Goal: Task Accomplishment & Management: Use online tool/utility

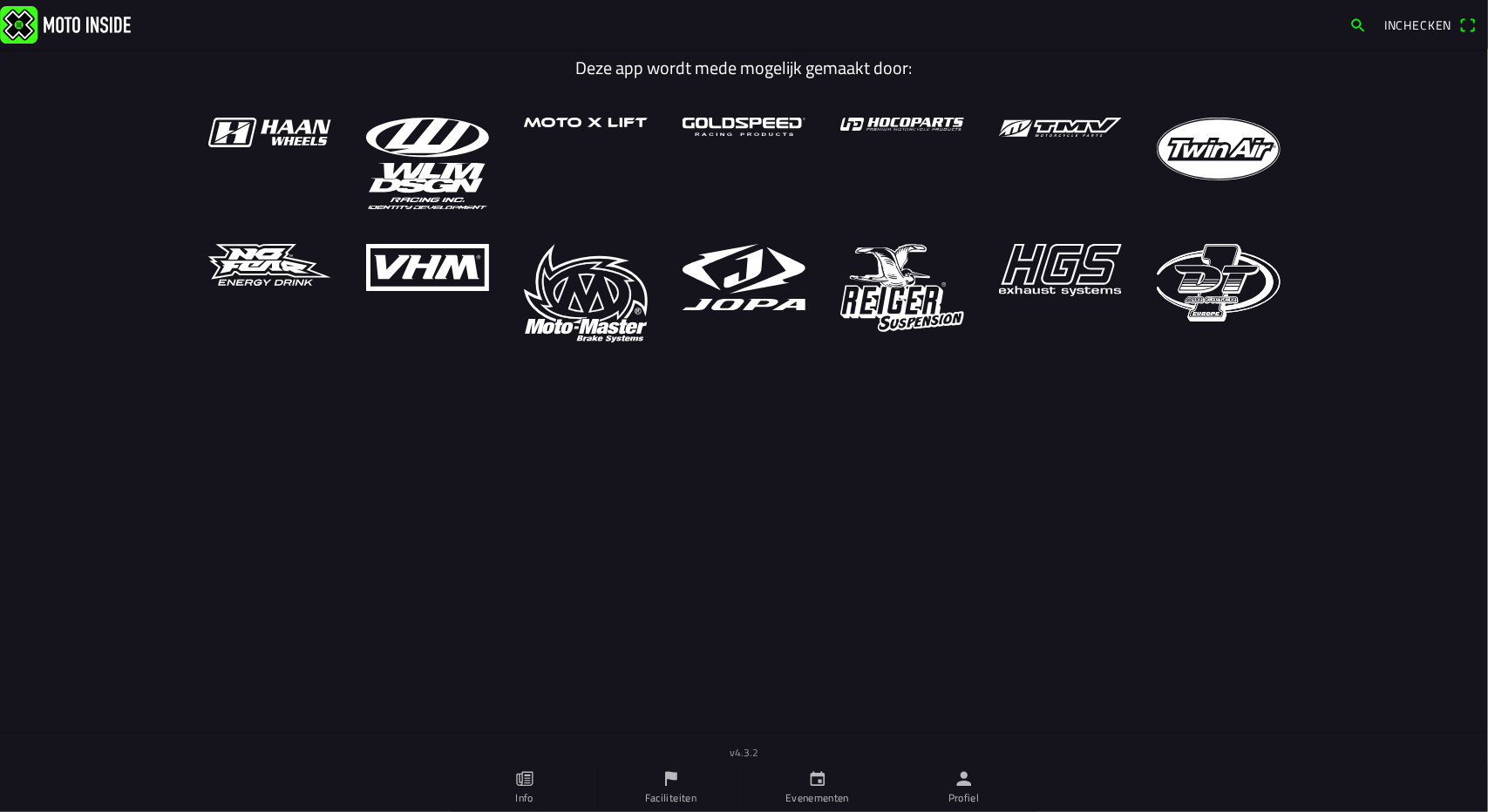
click at [965, 779] on icon "person" at bounding box center [963, 778] width 19 height 19
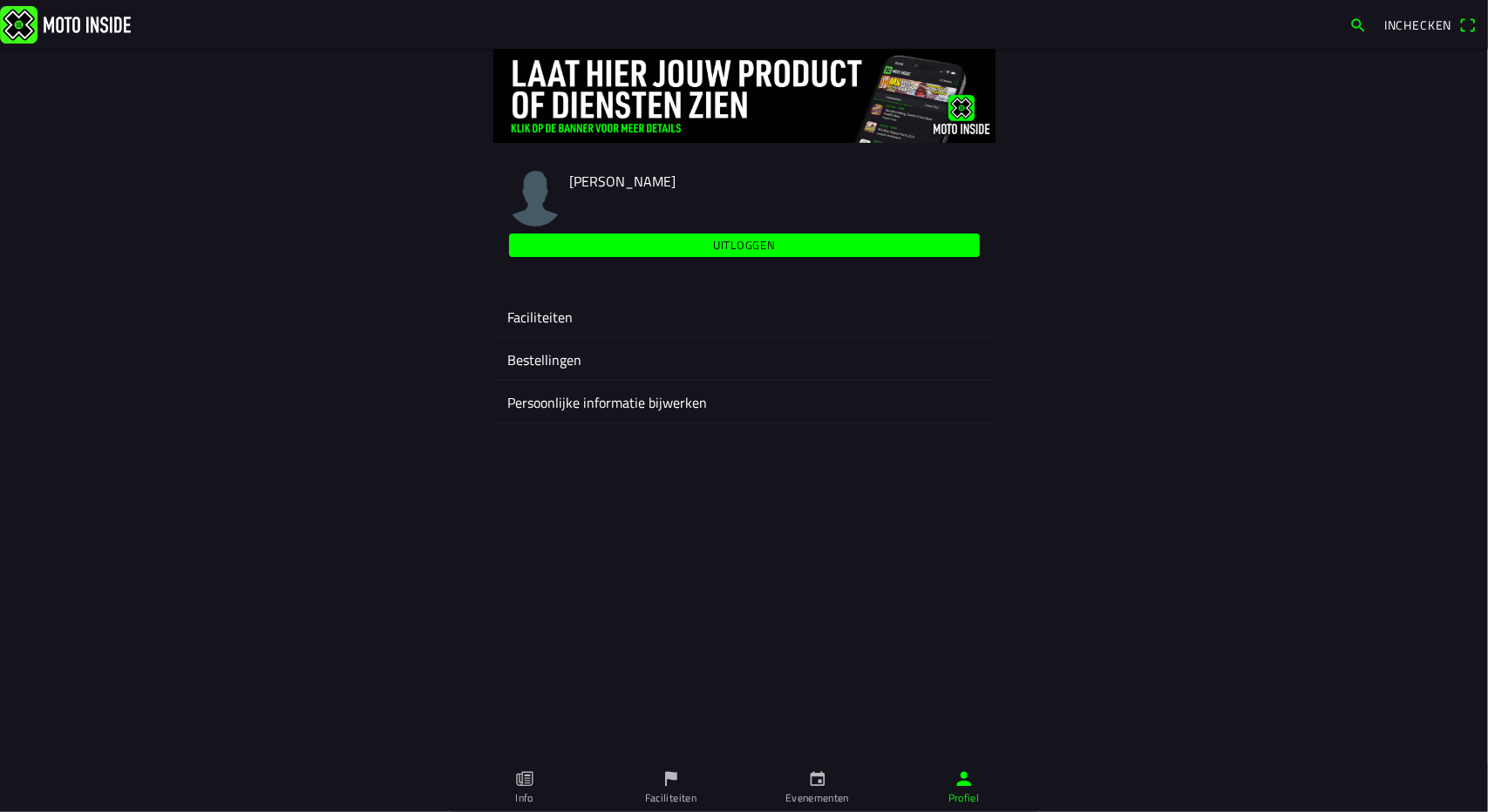
click at [550, 314] on ion-label "Faciliteiten" at bounding box center [744, 317] width 475 height 21
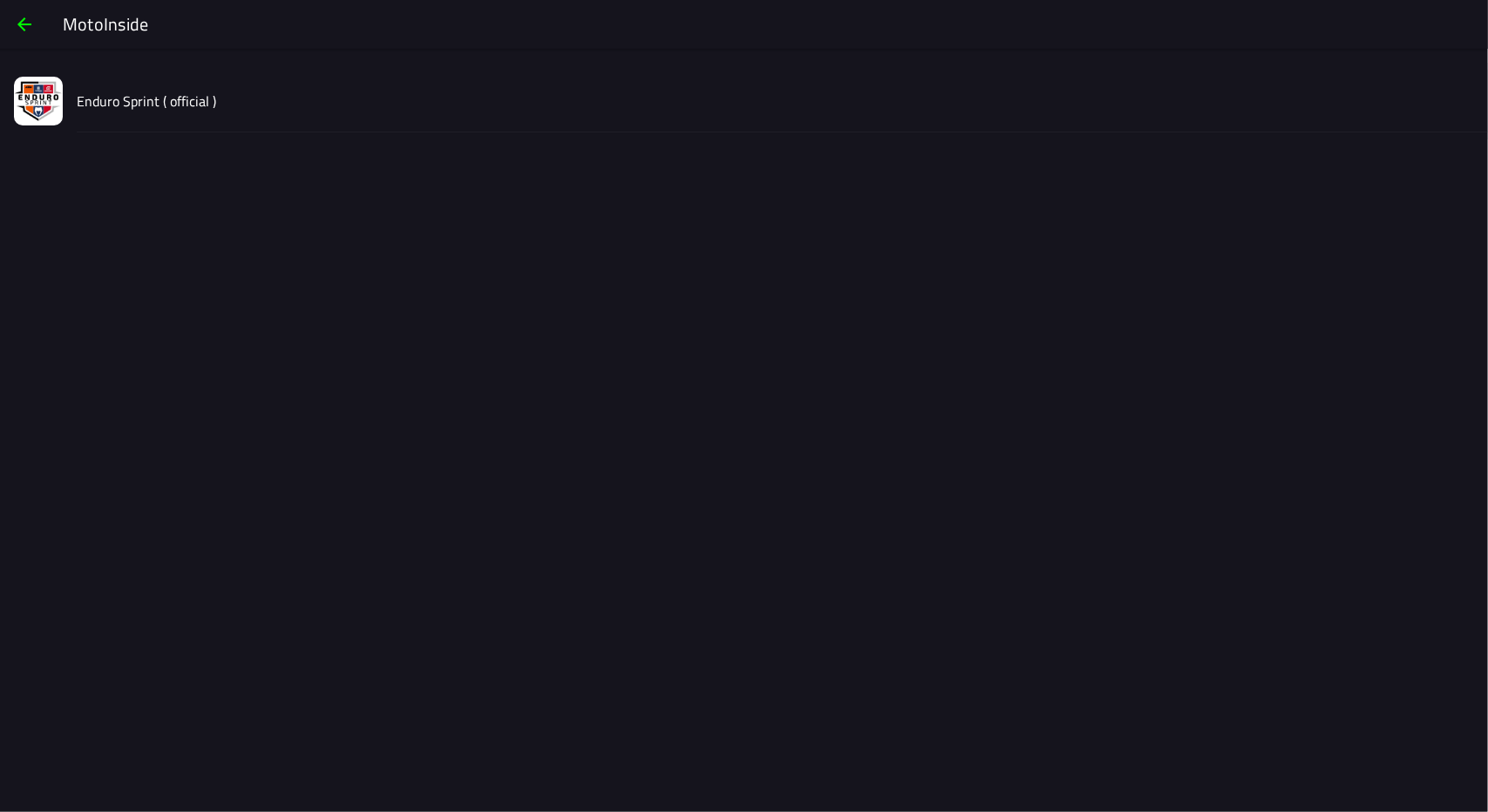
click at [0, 0] on slot "Enduro Sprint ( official )" at bounding box center [0, 0] width 0 height 0
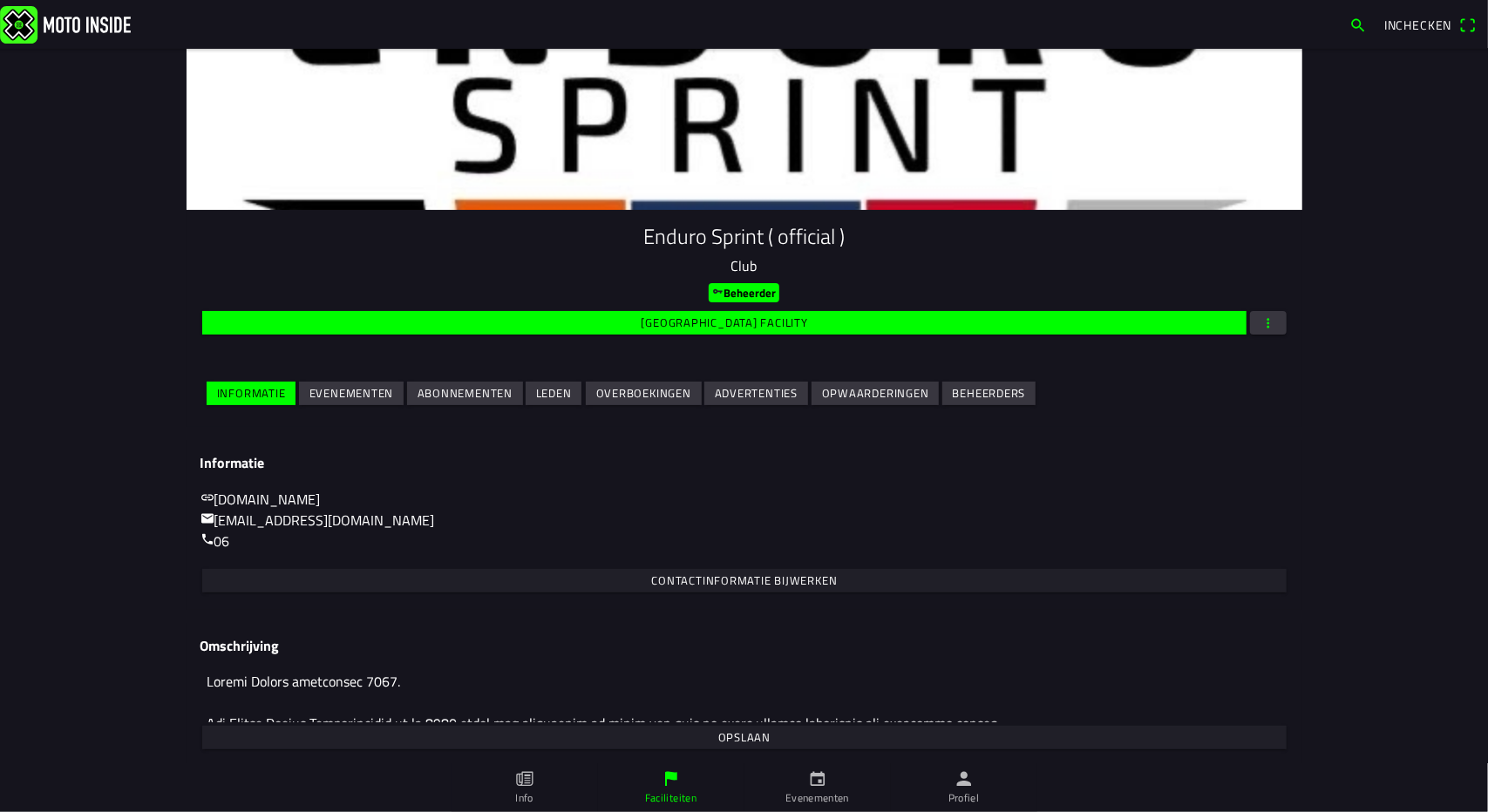
scroll to position [86, 0]
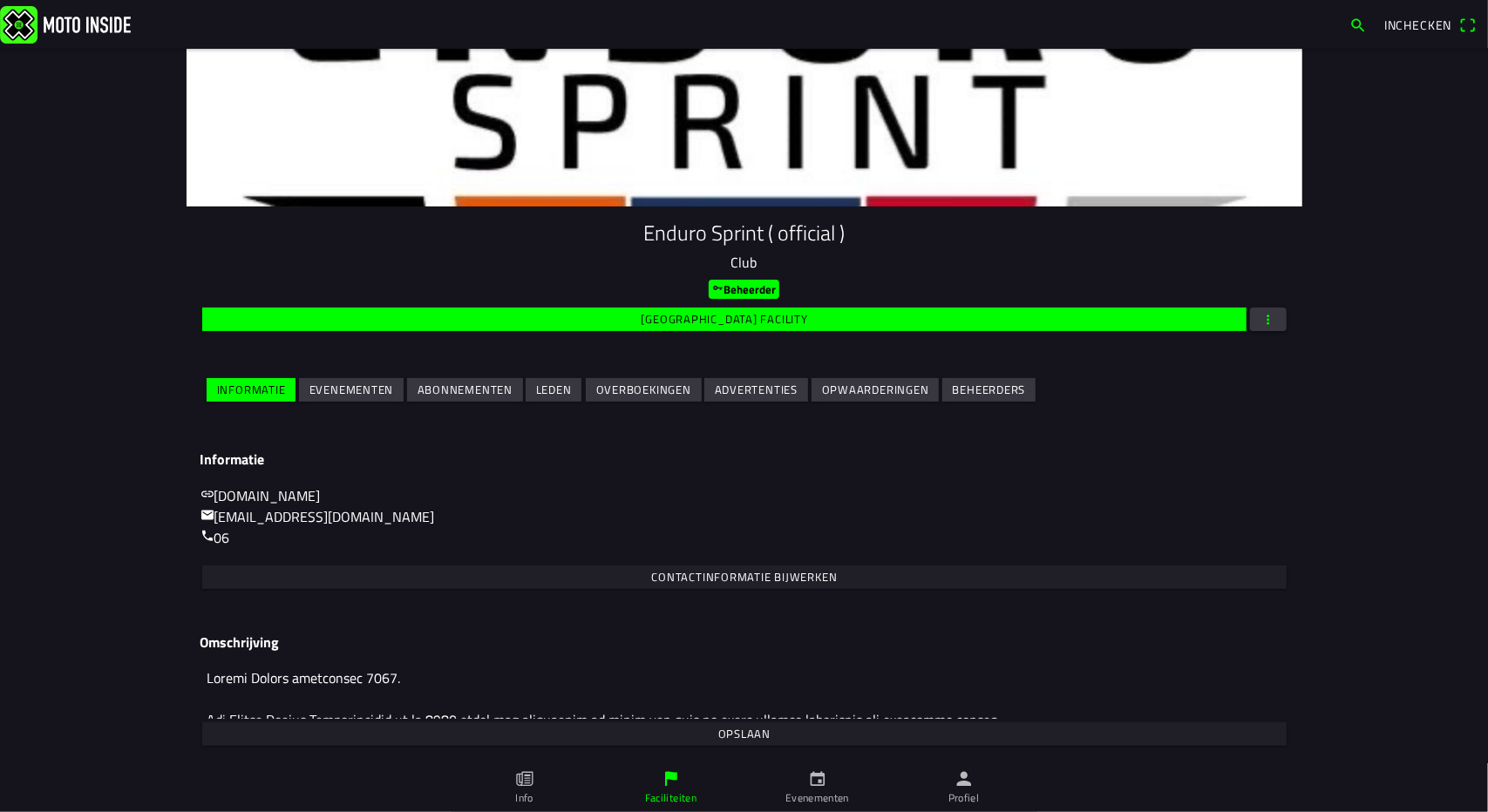
click at [0, 0] on slot "Evenementen" at bounding box center [0, 0] width 0 height 0
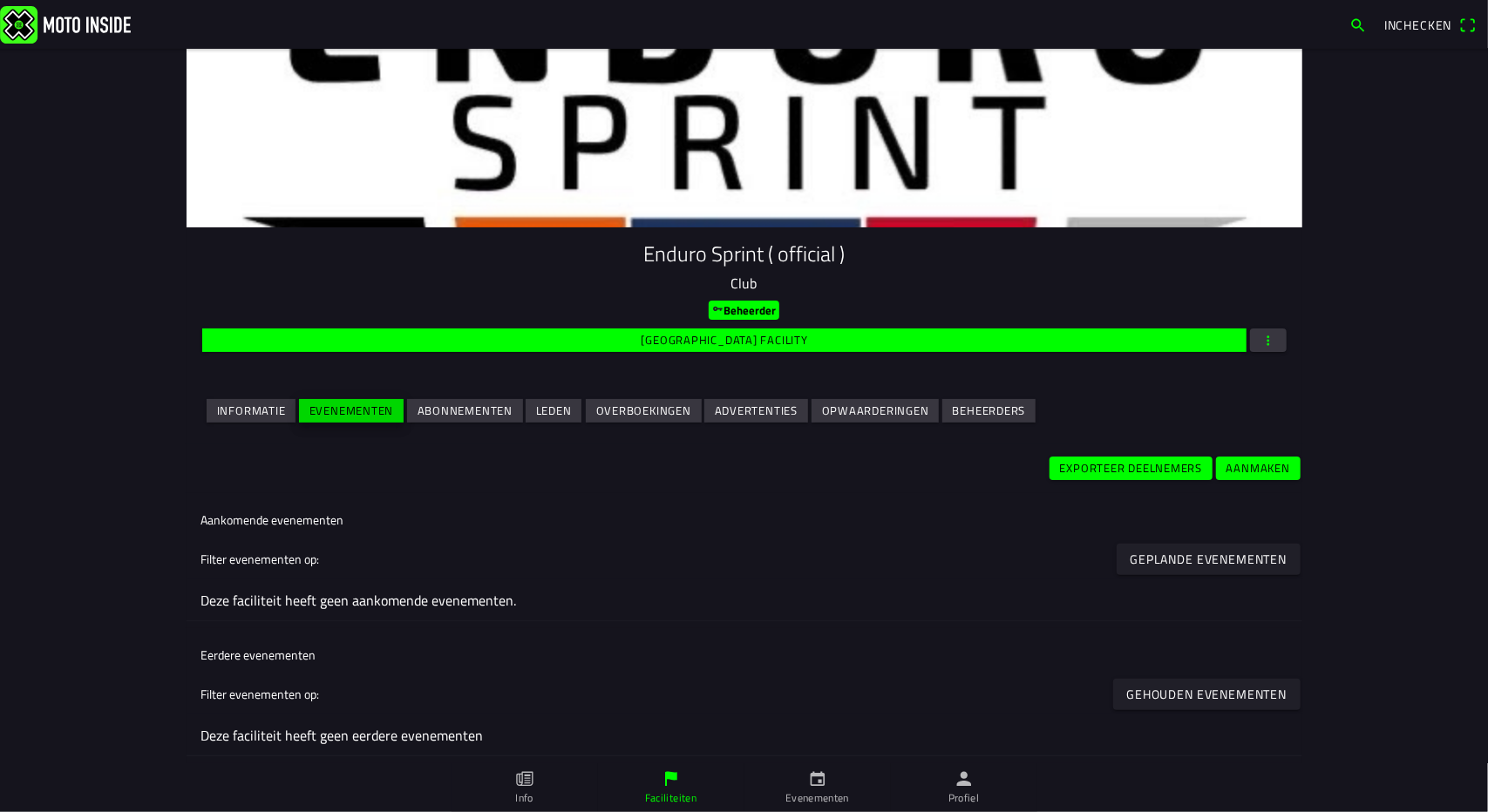
scroll to position [0, 0]
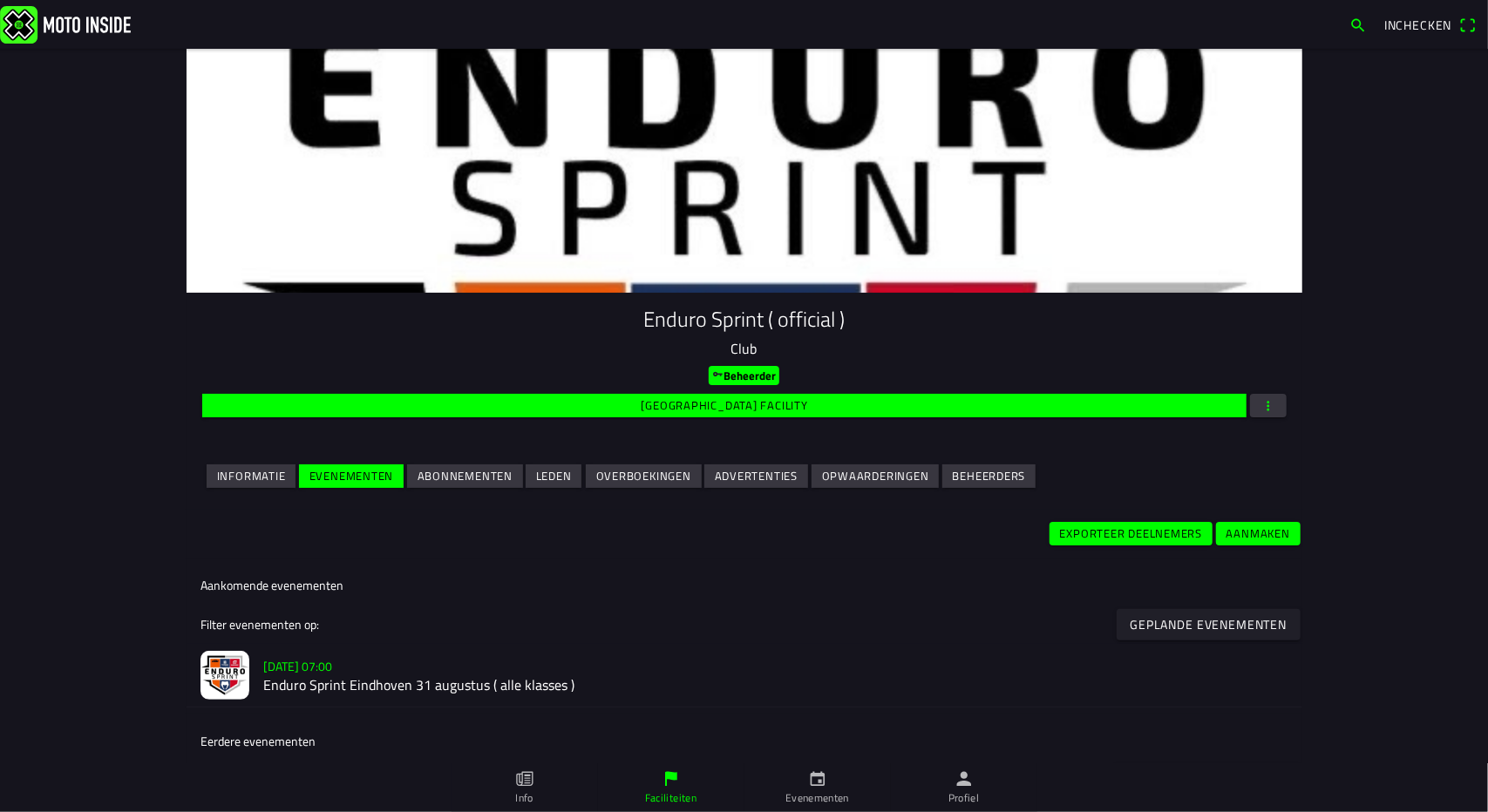
click at [395, 686] on h2 "Enduro Sprint Eindhoven 31 augustus ( alle klasses )" at bounding box center [776, 685] width 1025 height 17
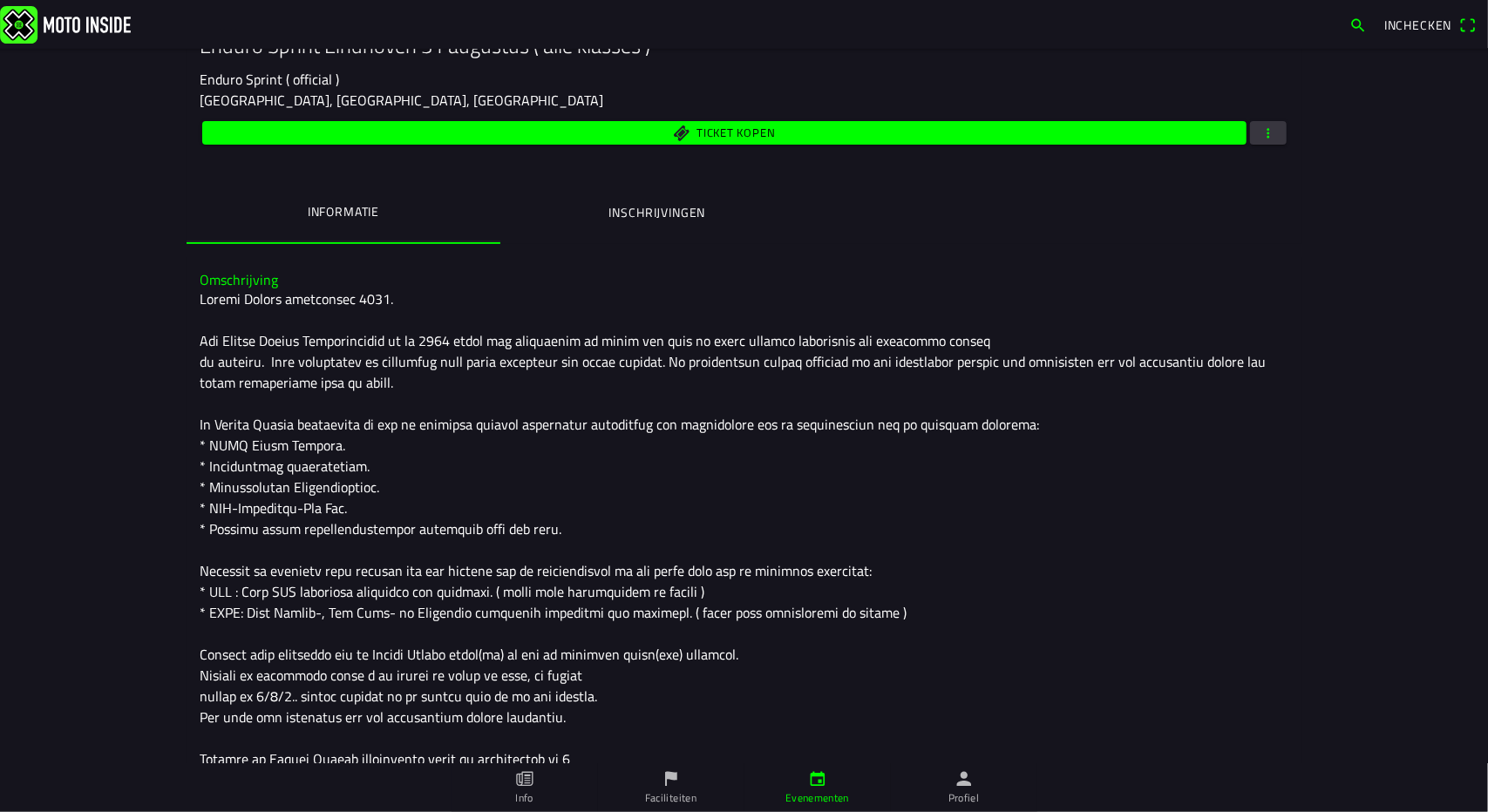
scroll to position [292, 0]
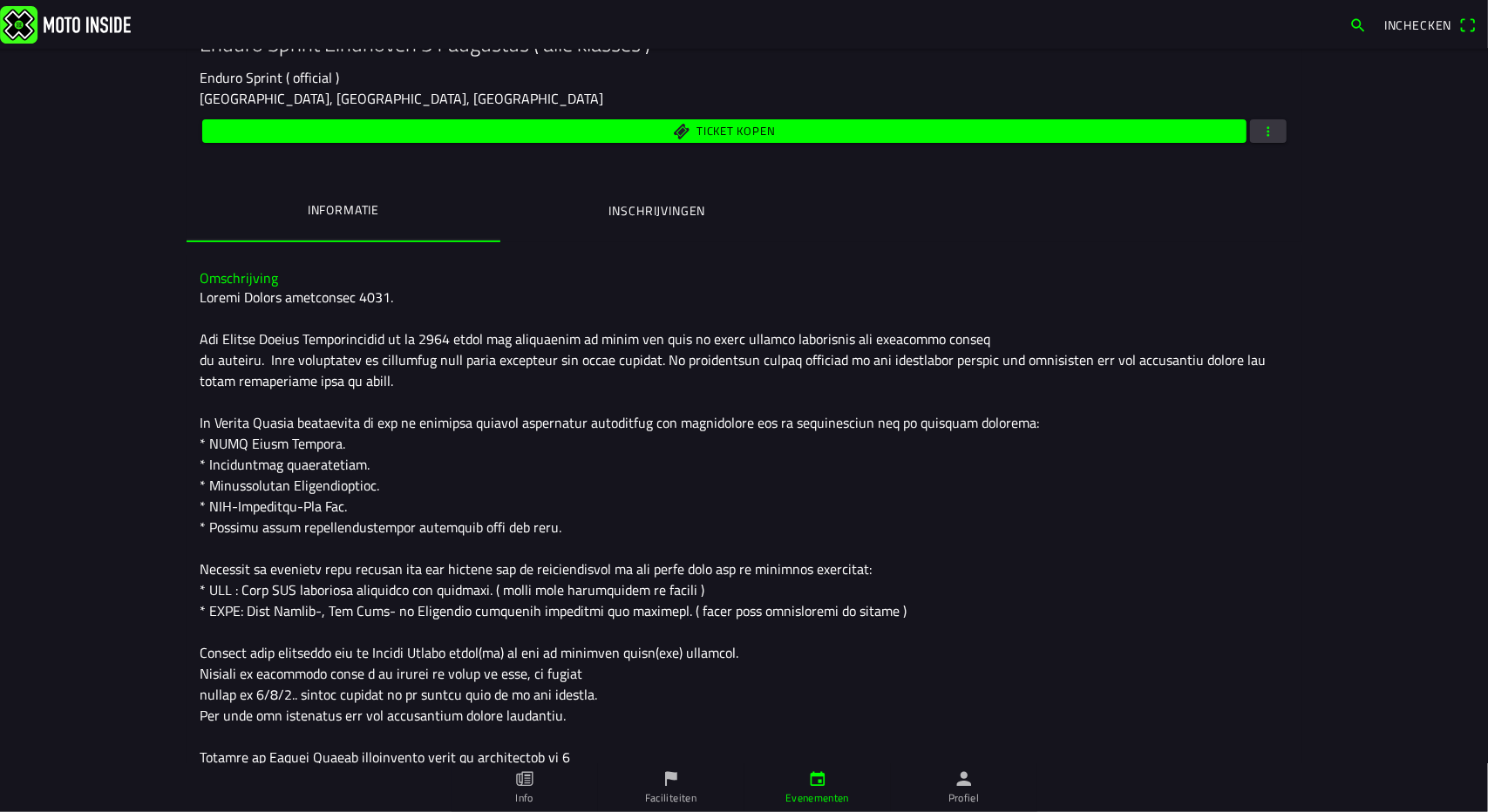
click at [1266, 132] on span "button" at bounding box center [1268, 132] width 16 height 24
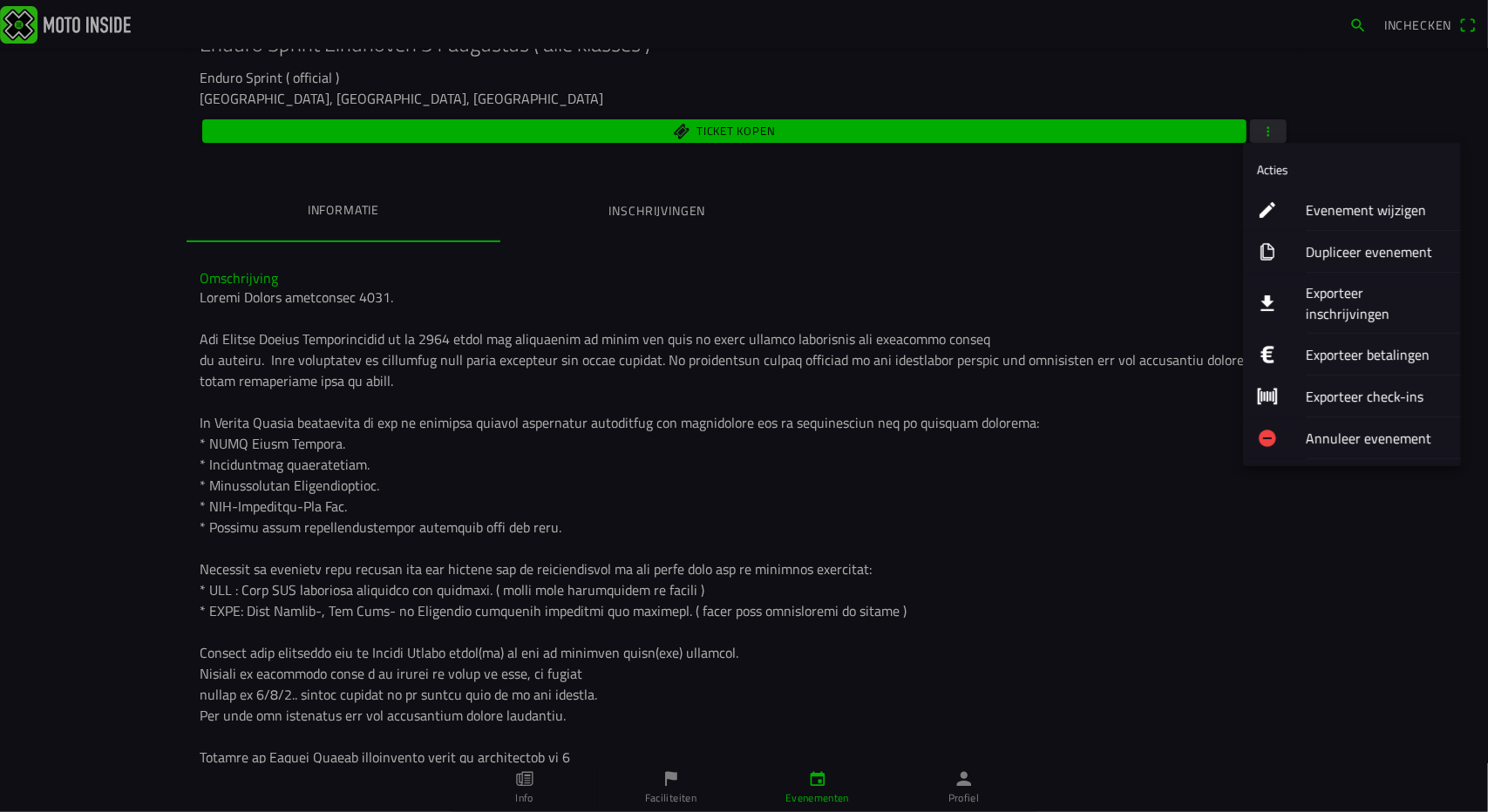
click at [1335, 215] on ion-label "Evenement wijzigen" at bounding box center [1376, 209] width 142 height 21
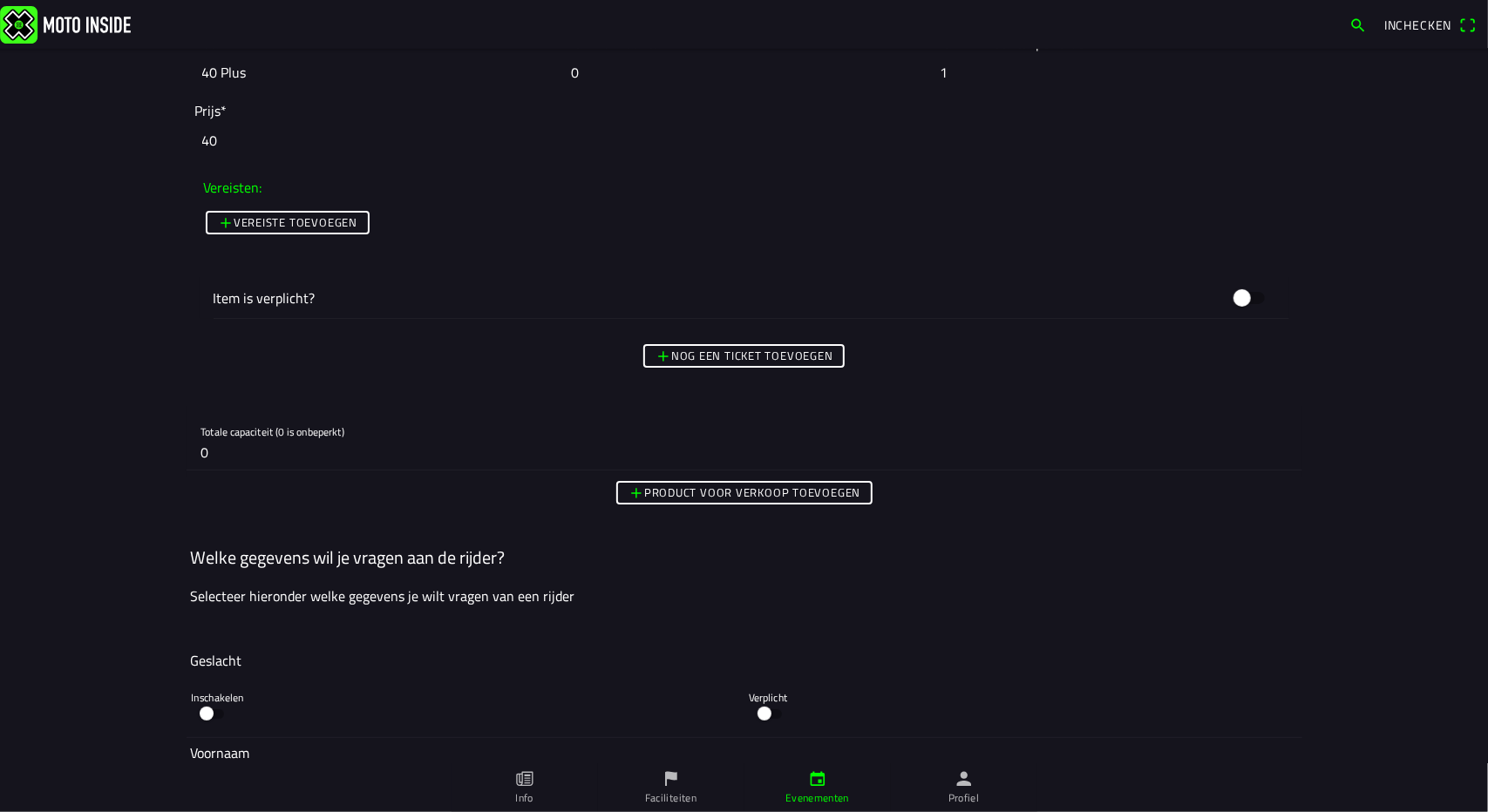
scroll to position [4573, 0]
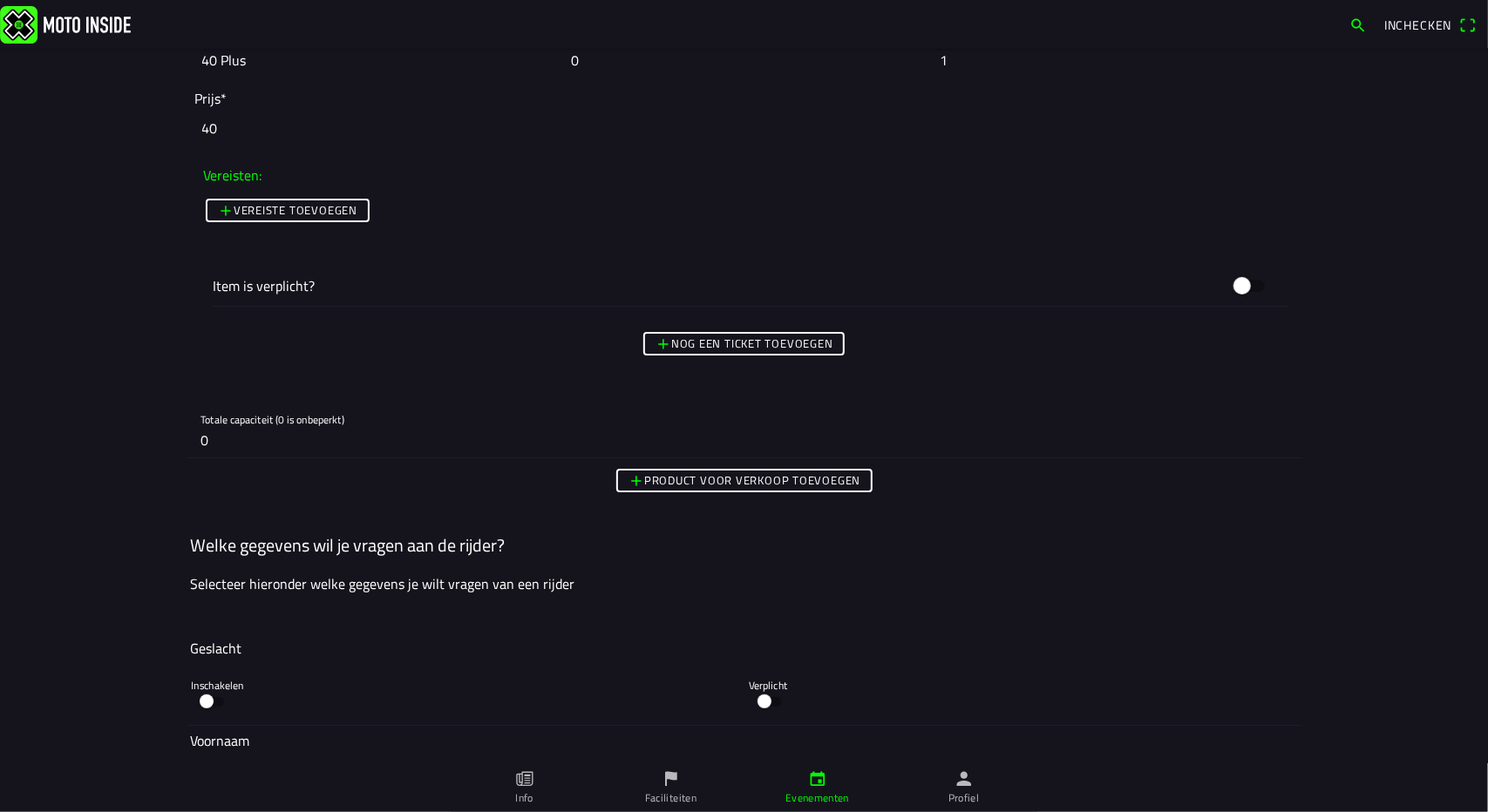
click at [217, 434] on input "0" at bounding box center [744, 440] width 1088 height 35
type input "1"
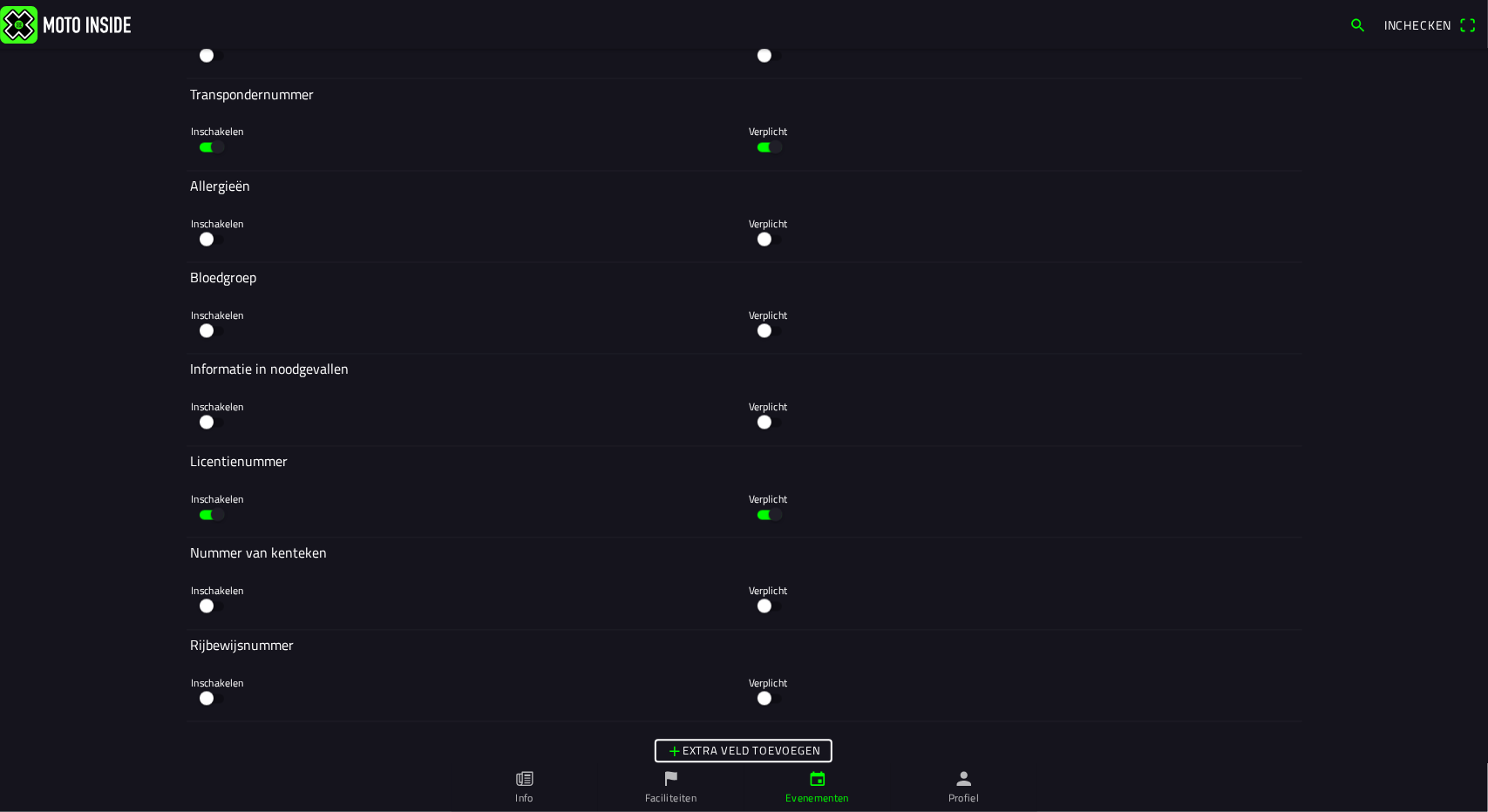
scroll to position [6670, 0]
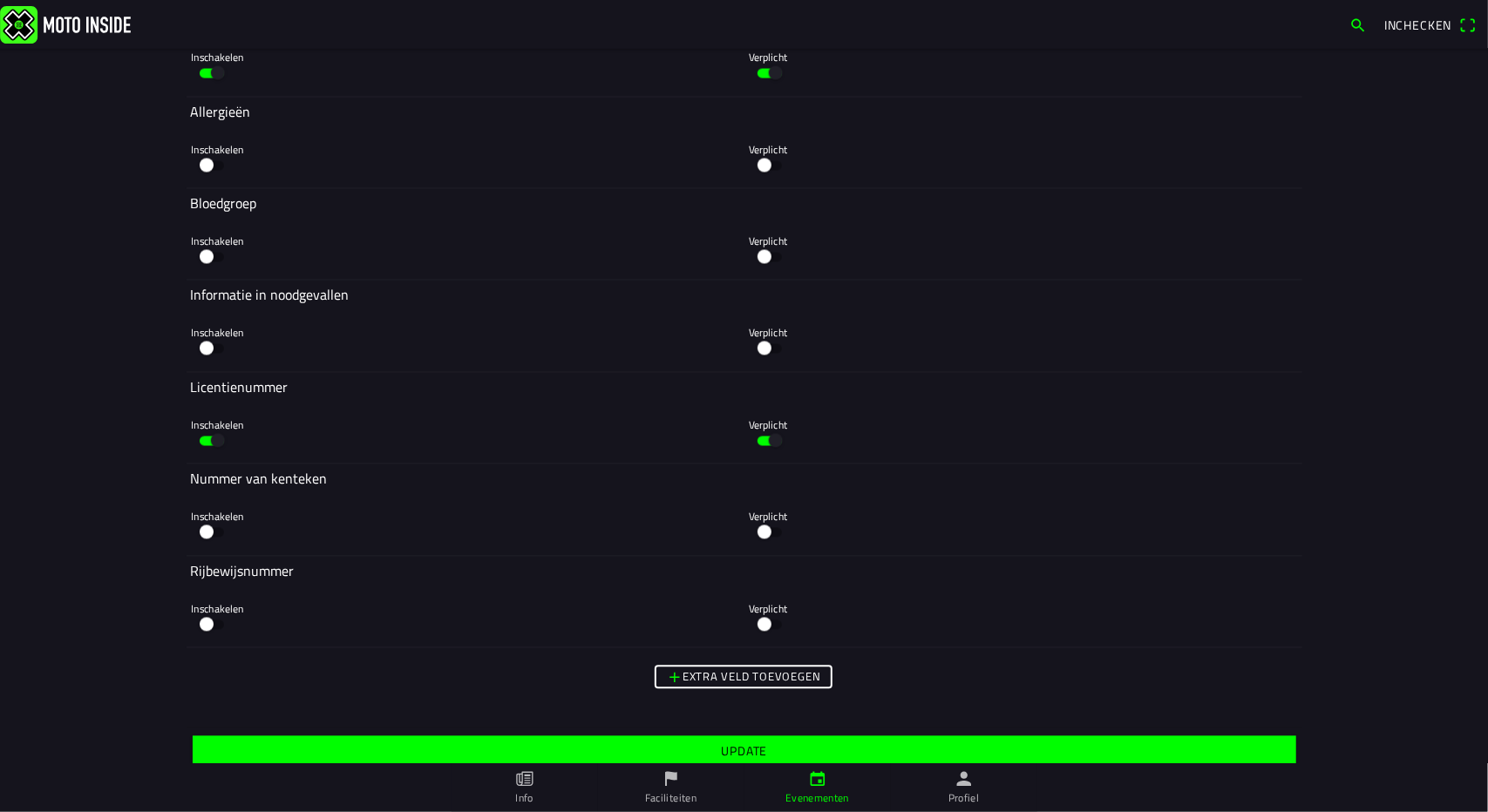
click at [695, 736] on span "Update" at bounding box center [744, 752] width 1077 height 32
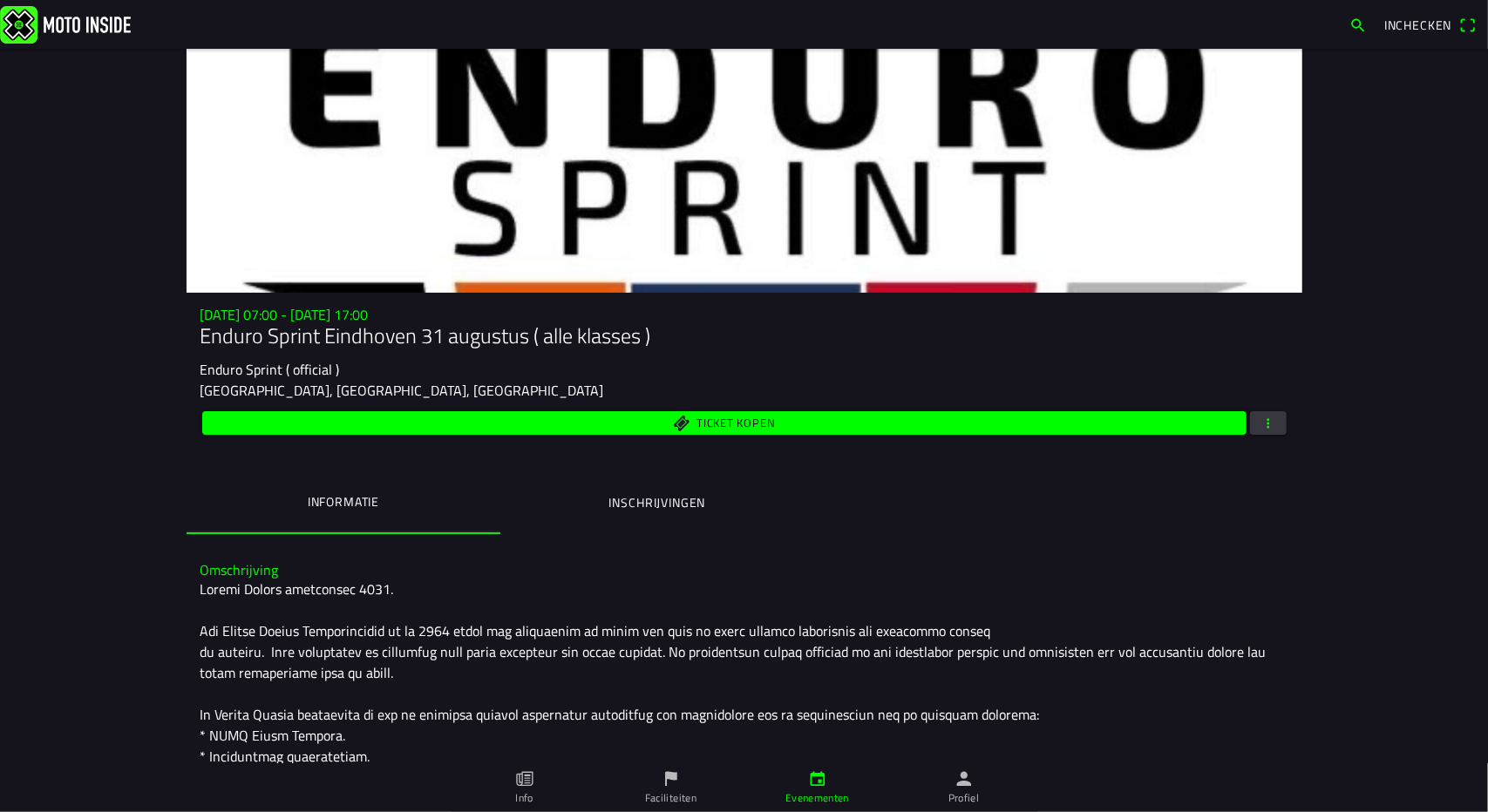
click at [970, 790] on ion-label "Profiel" at bounding box center [964, 798] width 32 height 16
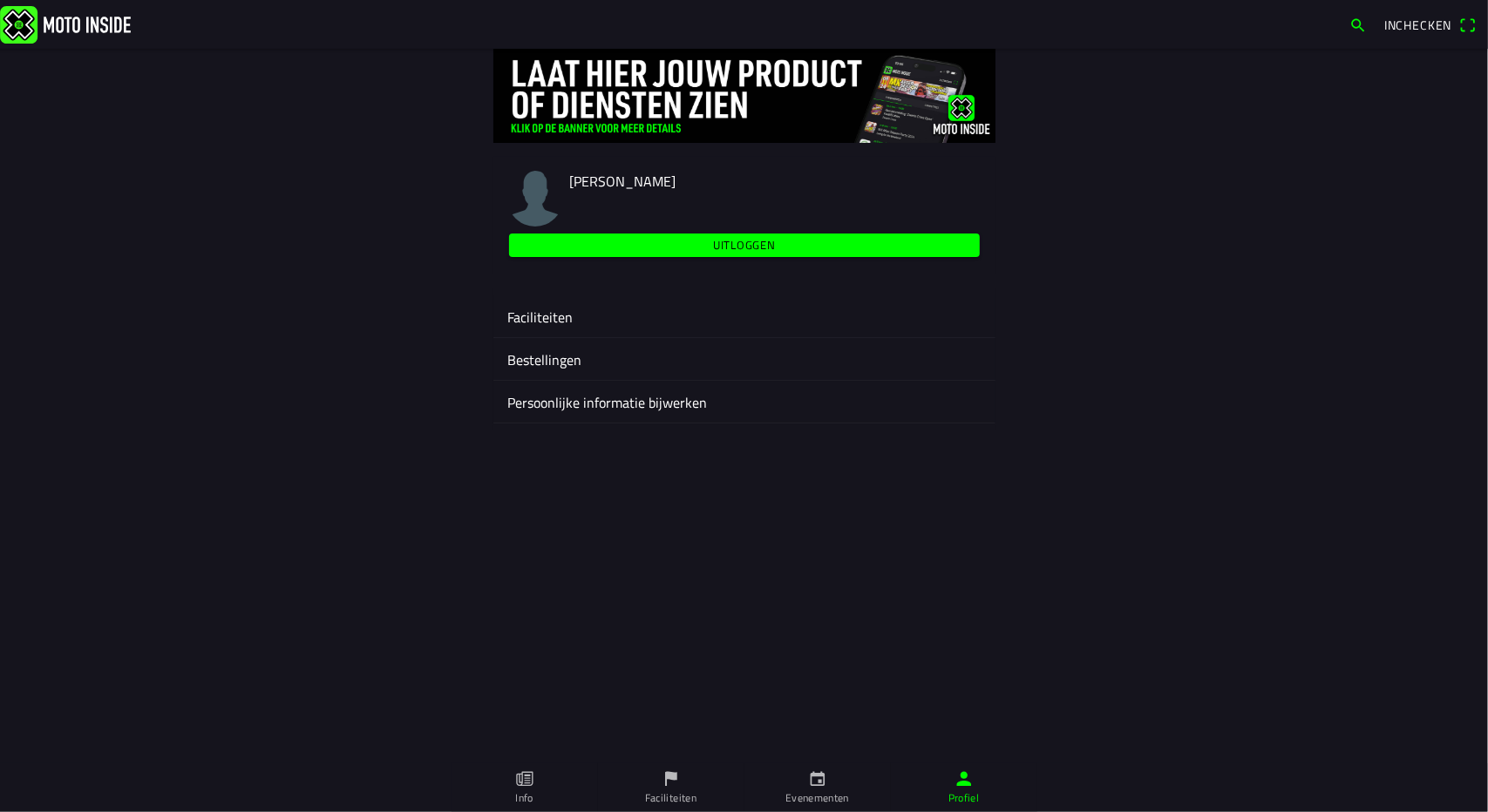
click at [576, 311] on ion-label "Faciliteiten" at bounding box center [744, 317] width 475 height 21
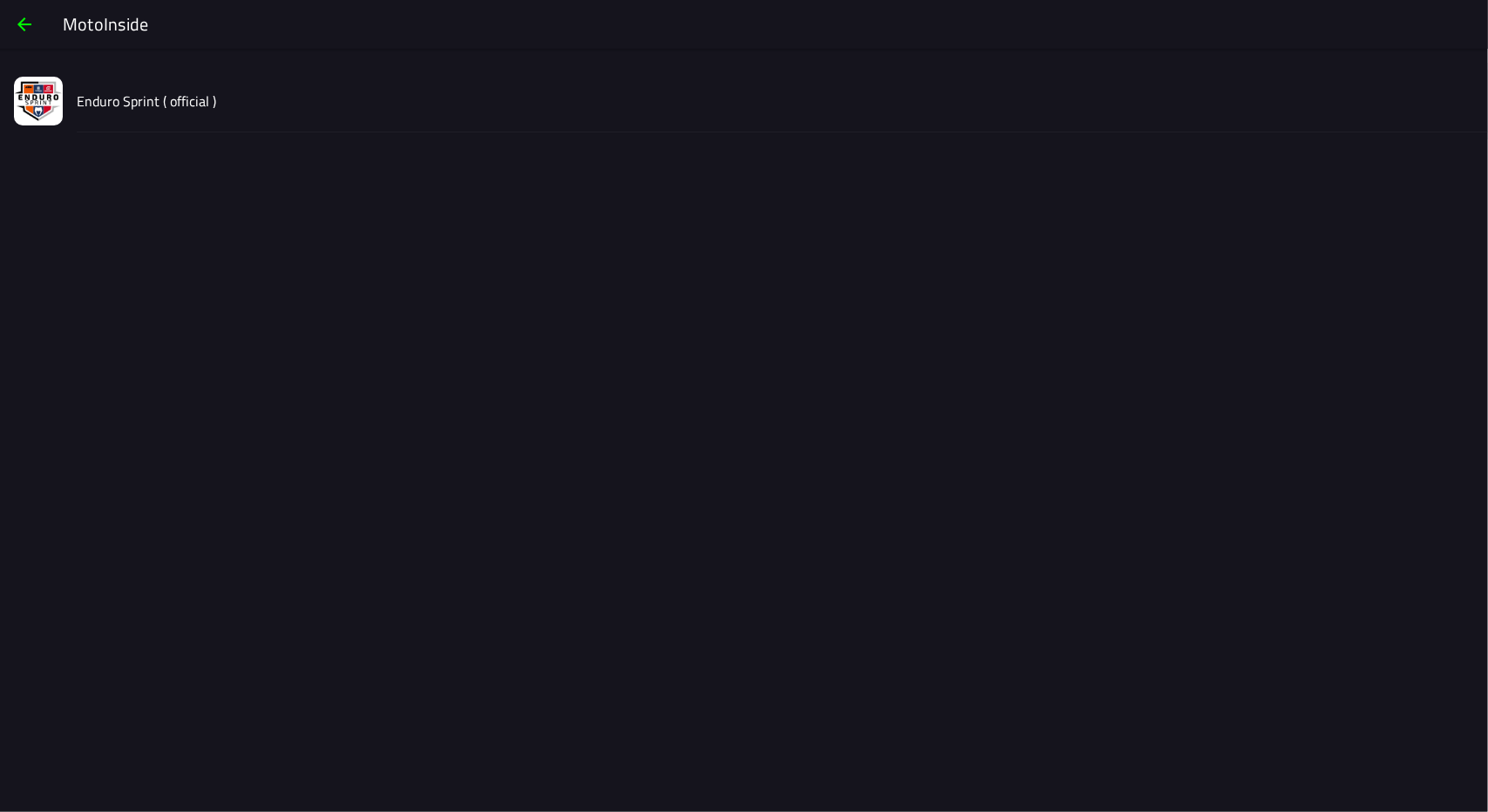
click at [0, 0] on slot "Enduro Sprint ( official )" at bounding box center [0, 0] width 0 height 0
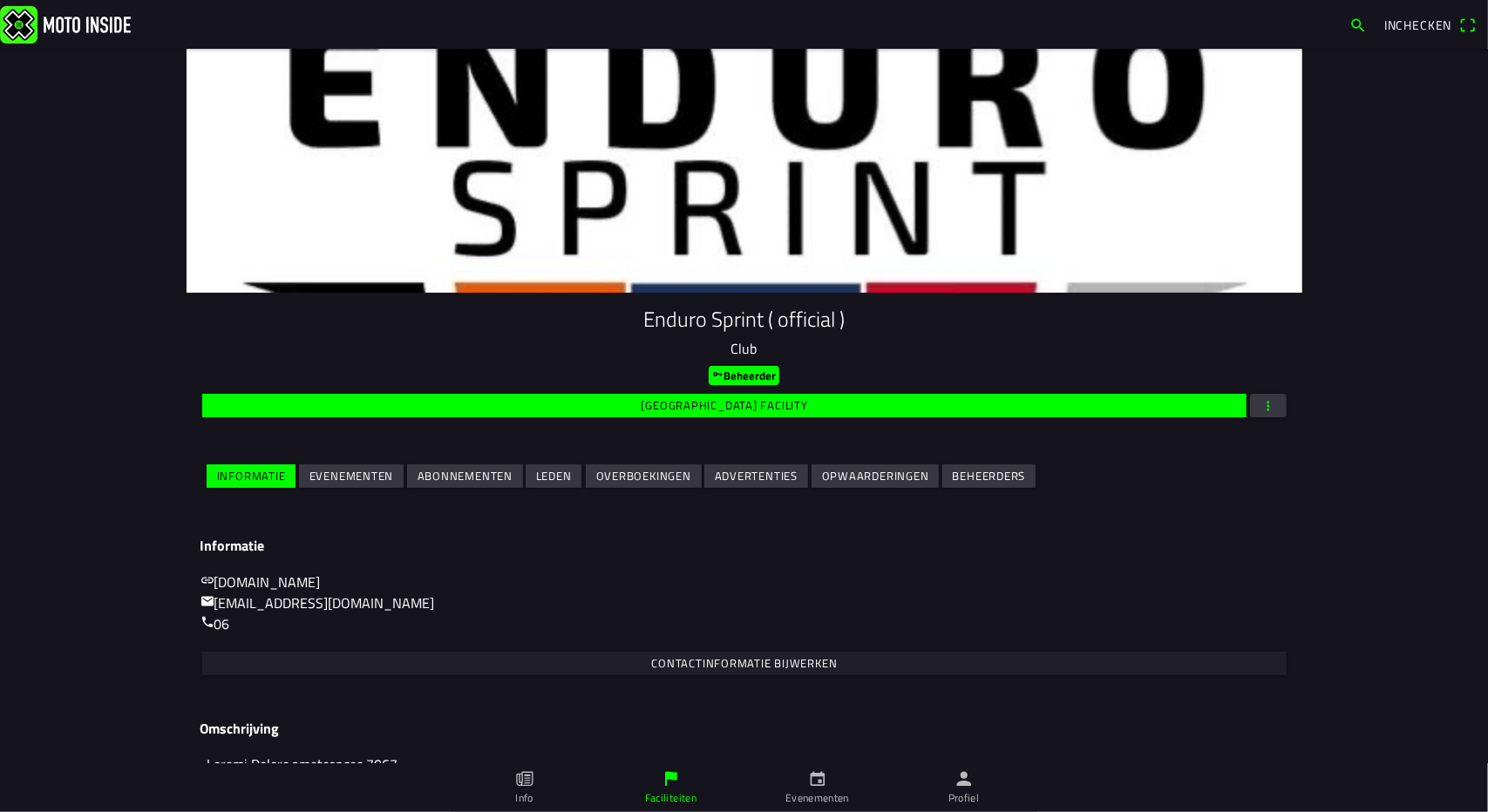
scroll to position [86, 0]
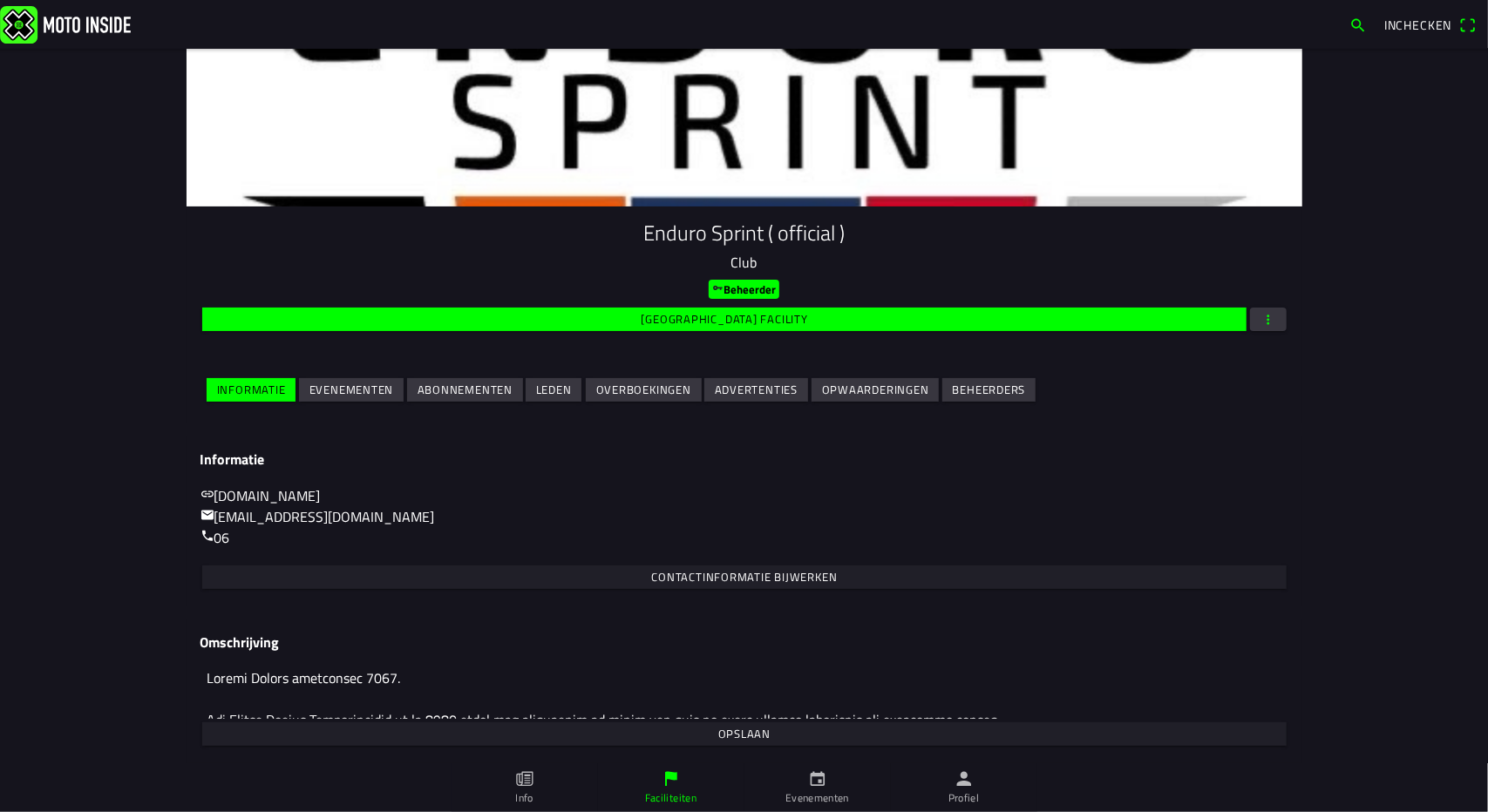
click at [0, 0] on slot "Evenementen" at bounding box center [0, 0] width 0 height 0
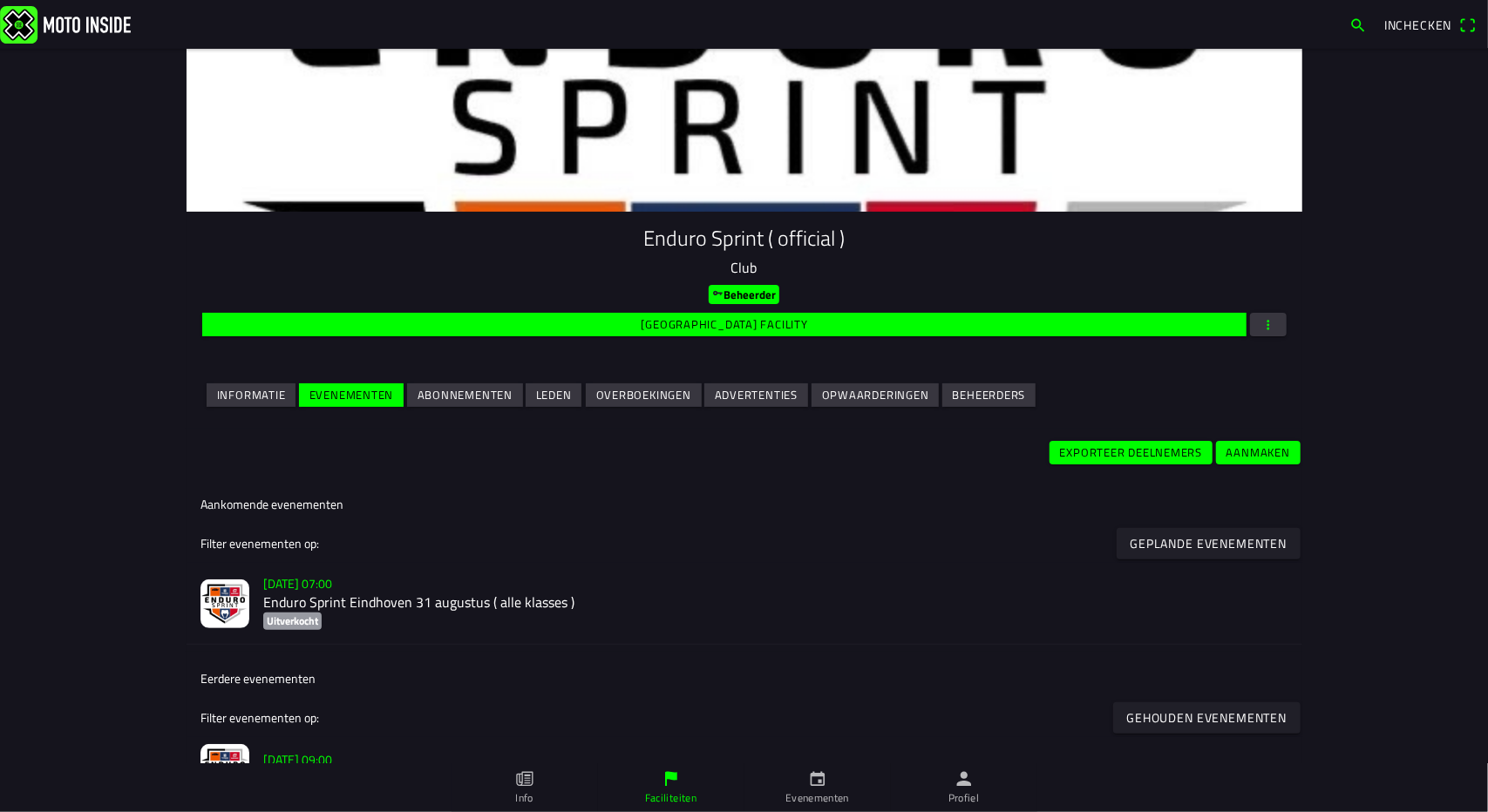
scroll to position [95, 0]
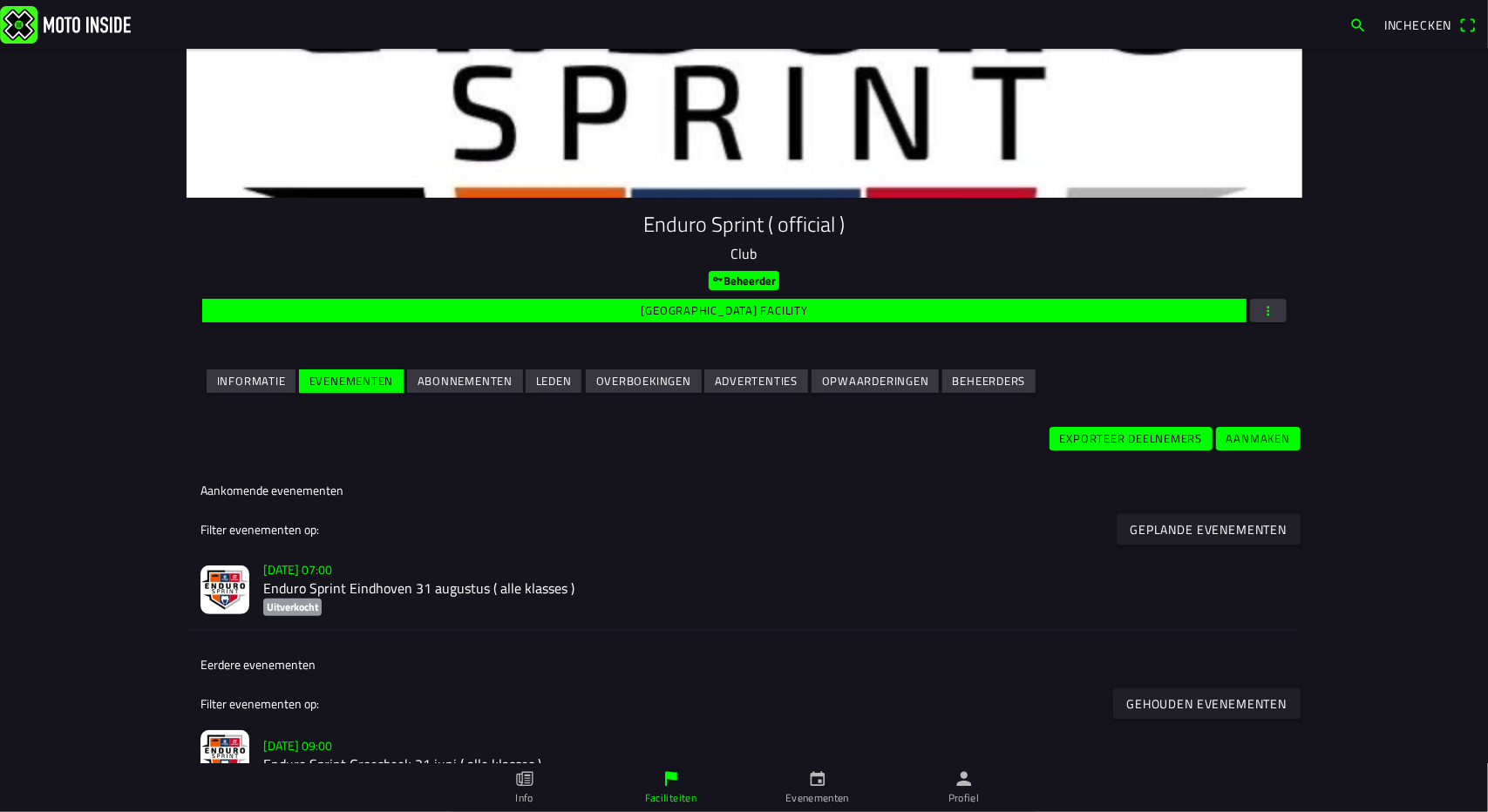
click at [384, 583] on h2 "Enduro Sprint Eindhoven 31 augustus ( alle klasses )" at bounding box center [776, 588] width 1025 height 17
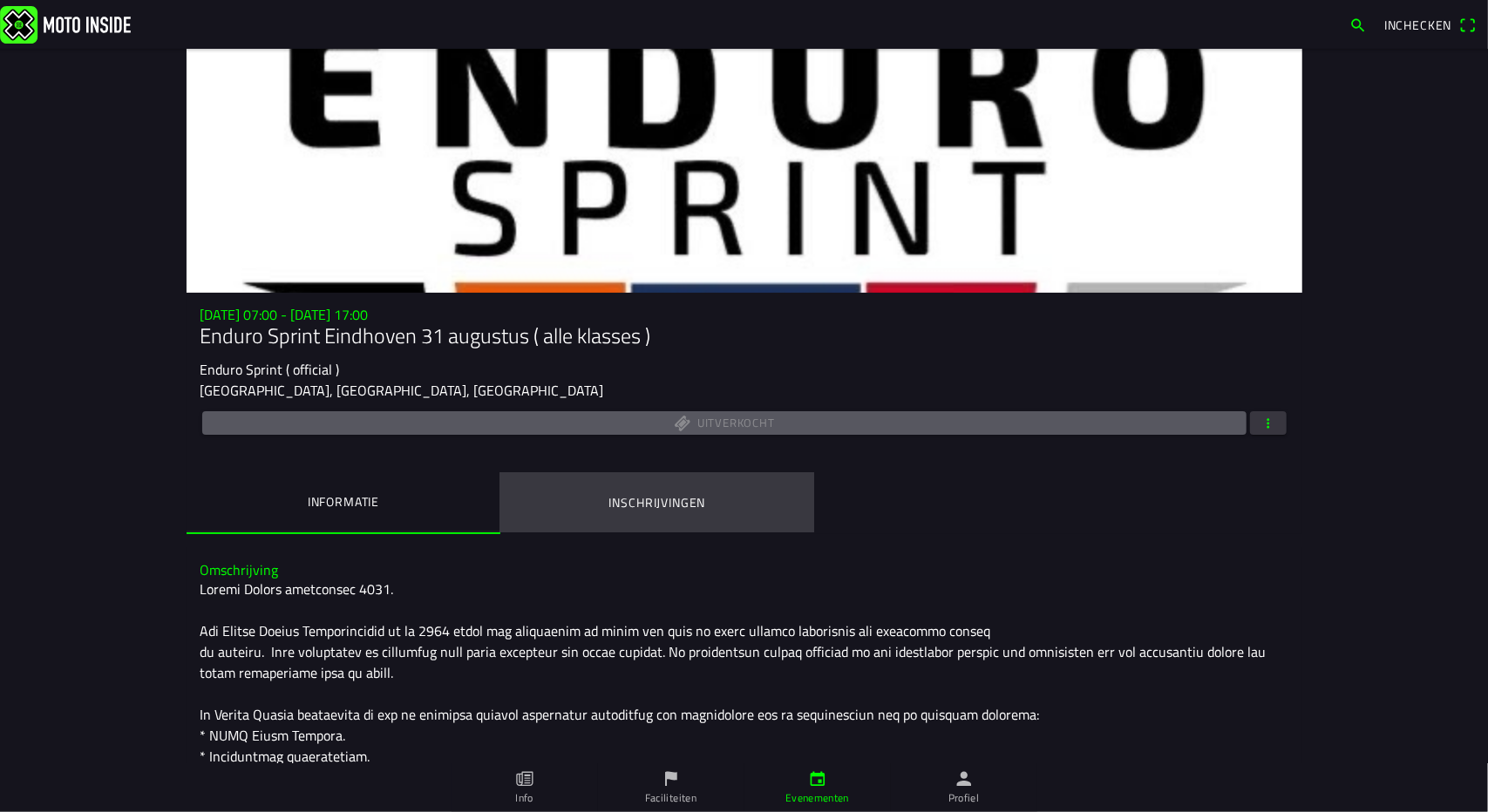
click at [677, 498] on ion-label "Inschrijvingen" at bounding box center [657, 502] width 97 height 19
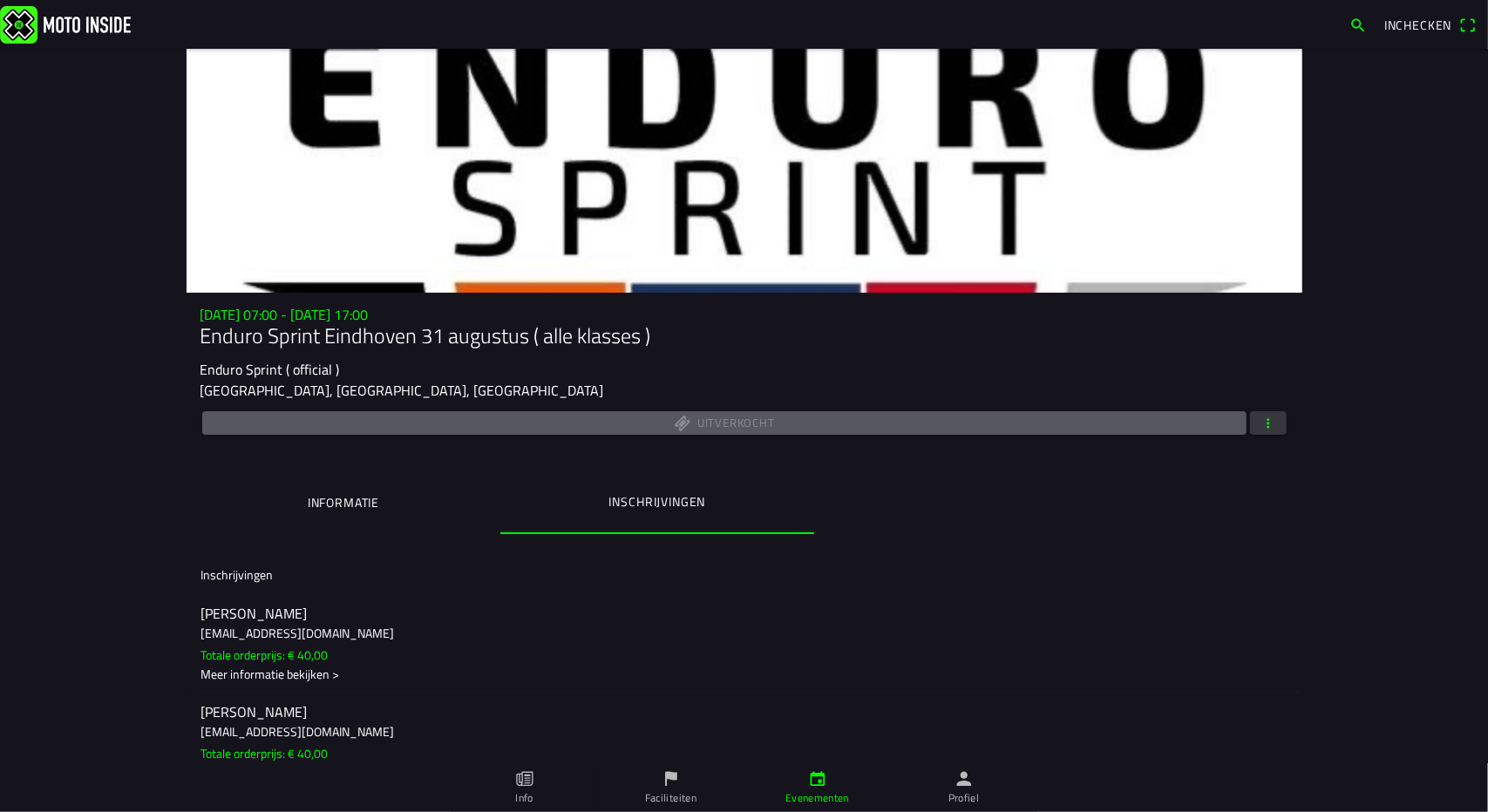
click at [1264, 419] on span "button" at bounding box center [1268, 423] width 16 height 24
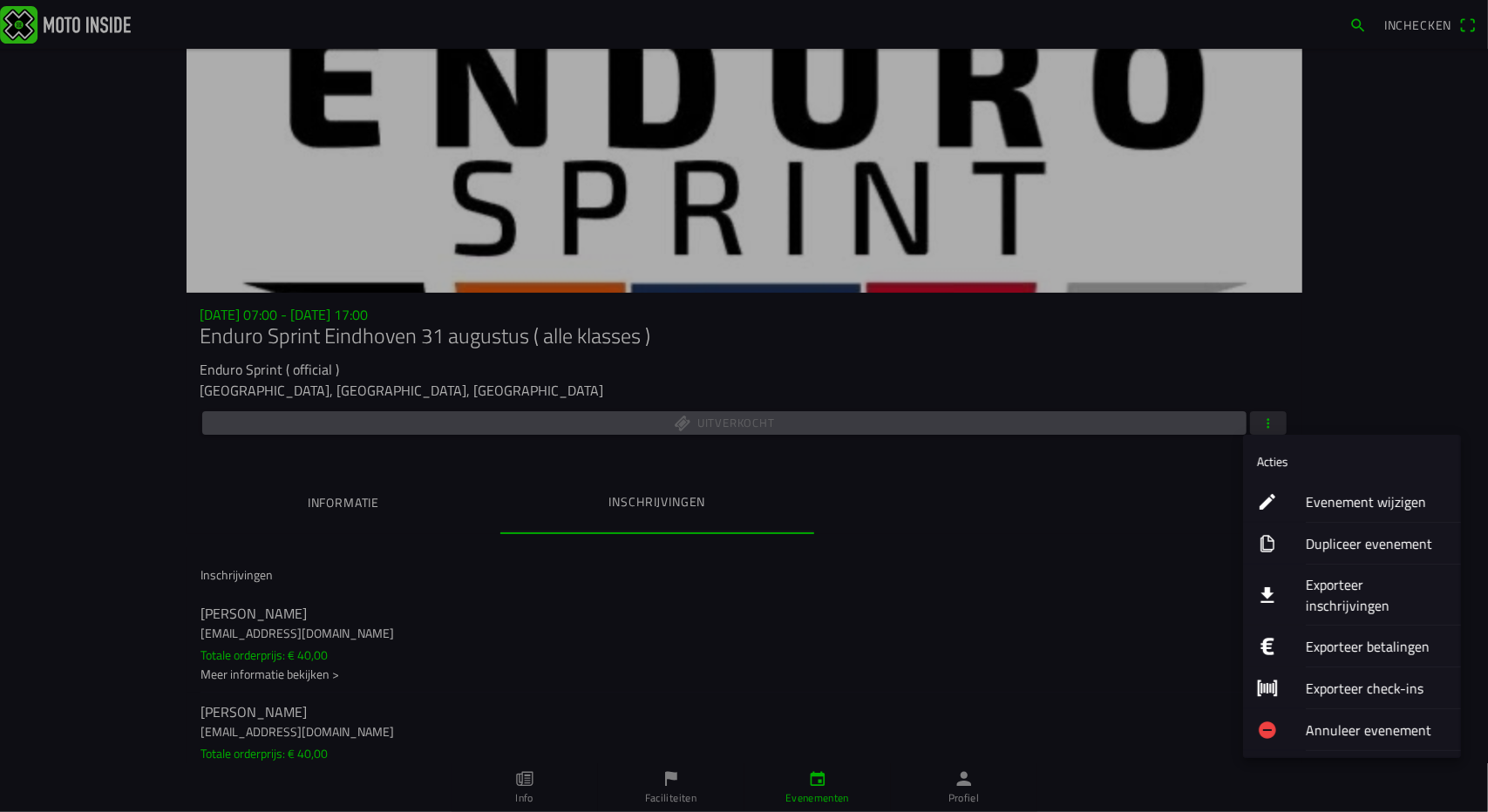
click at [1338, 584] on ion-label "Exporteer inschrijvingen" at bounding box center [1376, 595] width 142 height 42
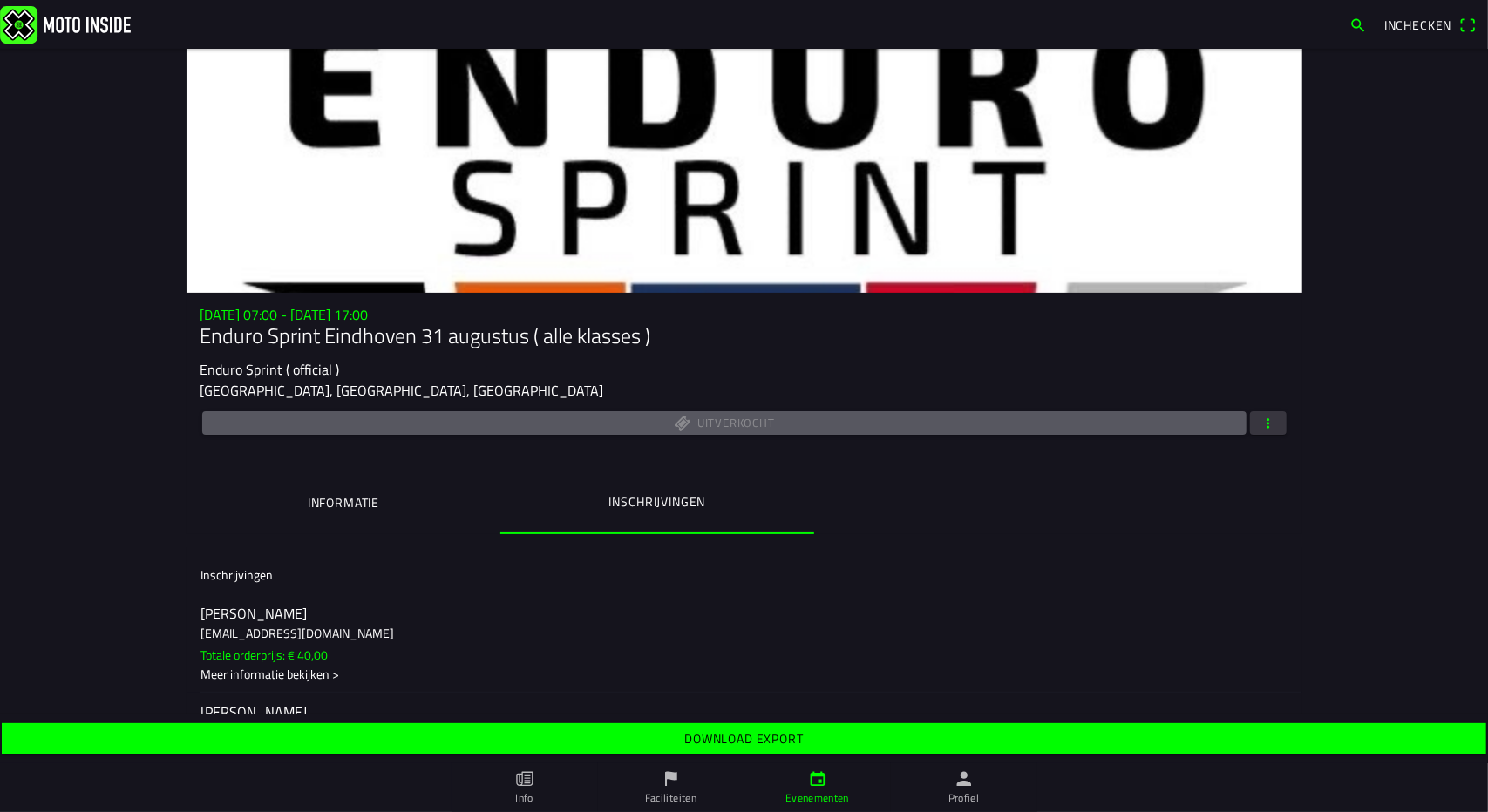
click at [1263, 420] on span "button" at bounding box center [1268, 423] width 16 height 24
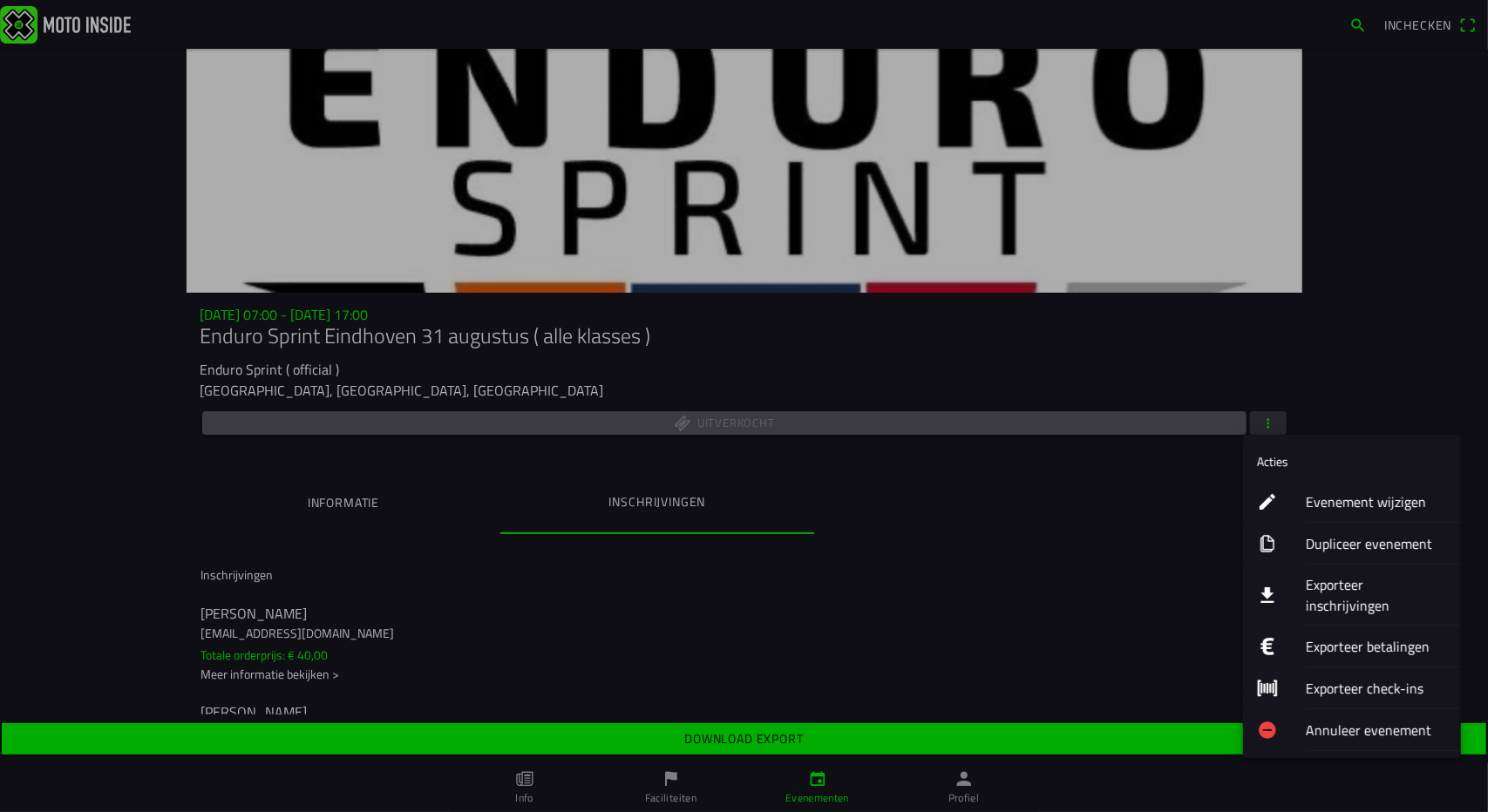
click at [1313, 585] on ion-label "Exporteer inschrijvingen" at bounding box center [1376, 595] width 142 height 42
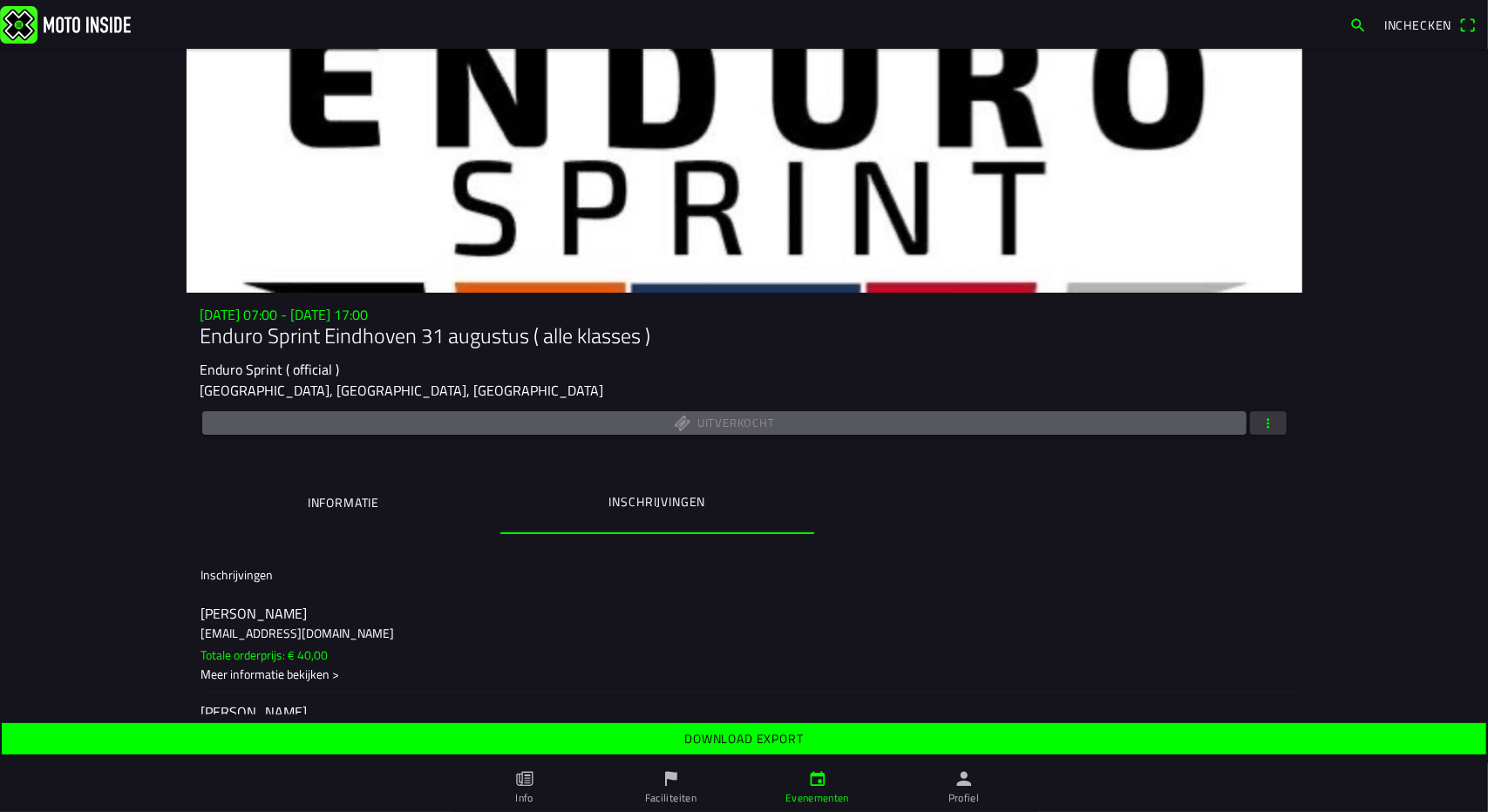
click at [0, 0] on slot "Download export" at bounding box center [0, 0] width 0 height 0
click at [1264, 430] on span "button" at bounding box center [1268, 423] width 16 height 24
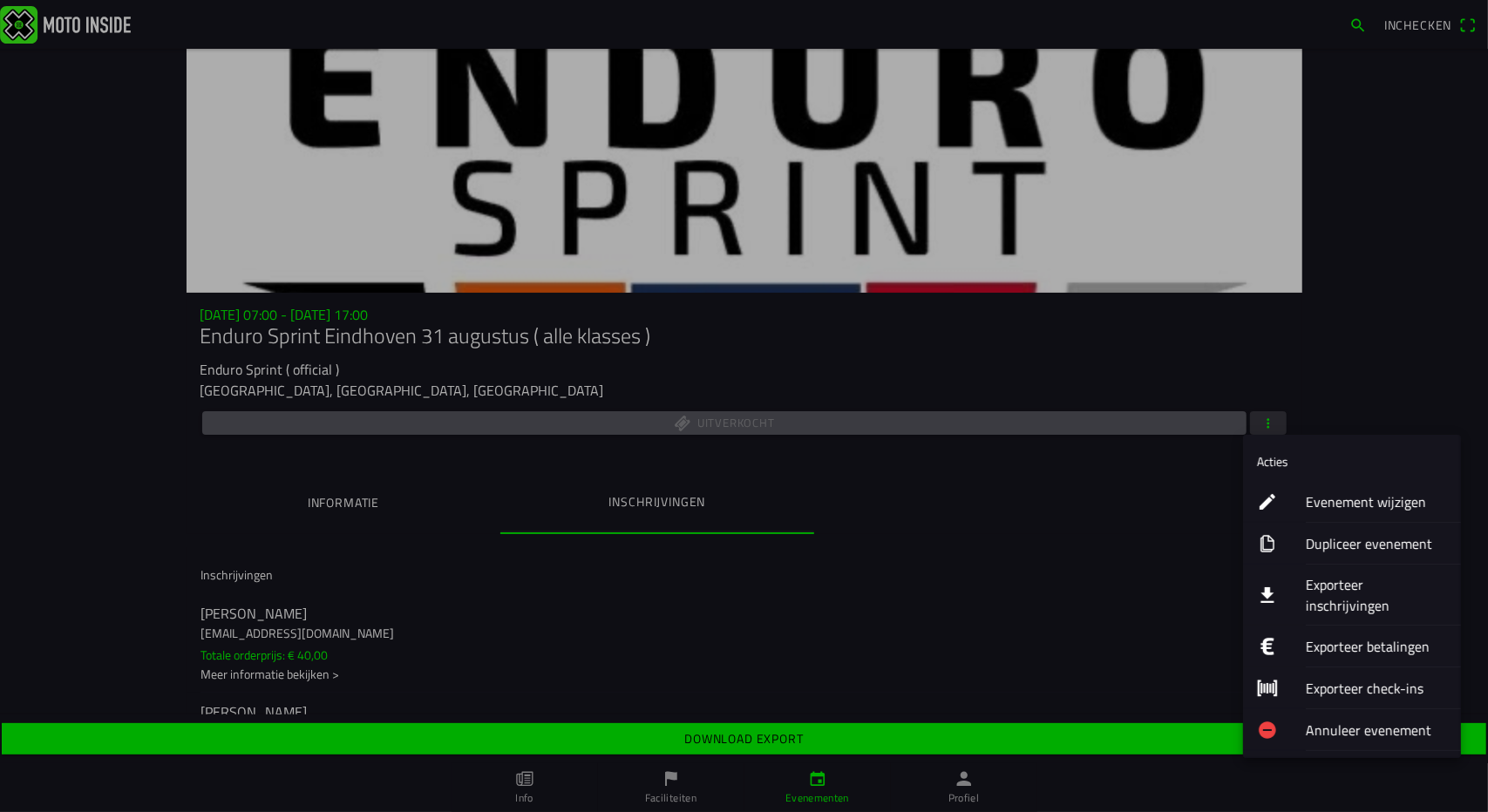
click at [1315, 636] on ion-label "Exporteer betalingen" at bounding box center [1376, 646] width 142 height 21
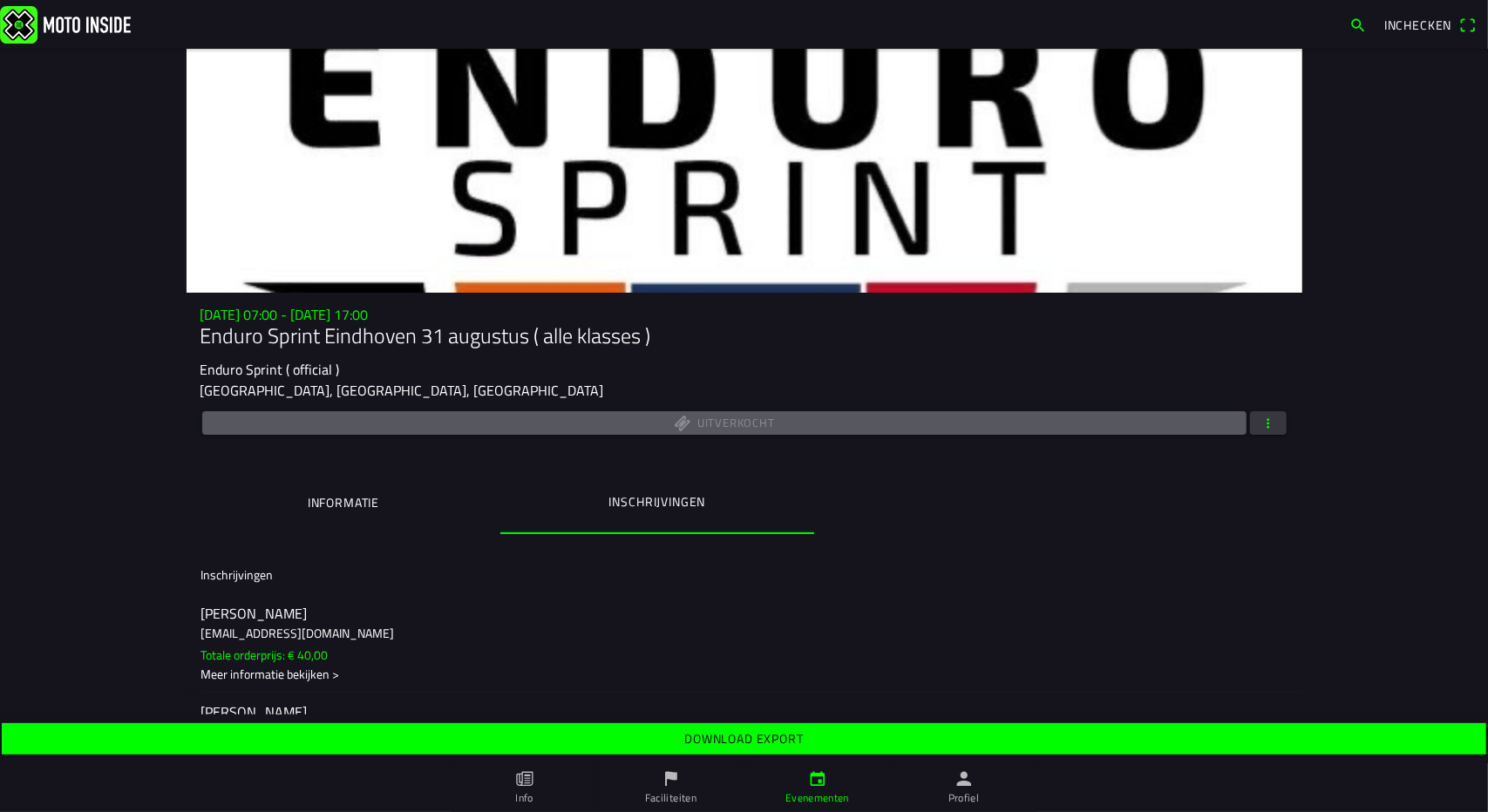
click at [0, 0] on slot "Download export" at bounding box center [0, 0] width 0 height 0
click at [663, 792] on ion-label "Faciliteiten" at bounding box center [671, 798] width 52 height 16
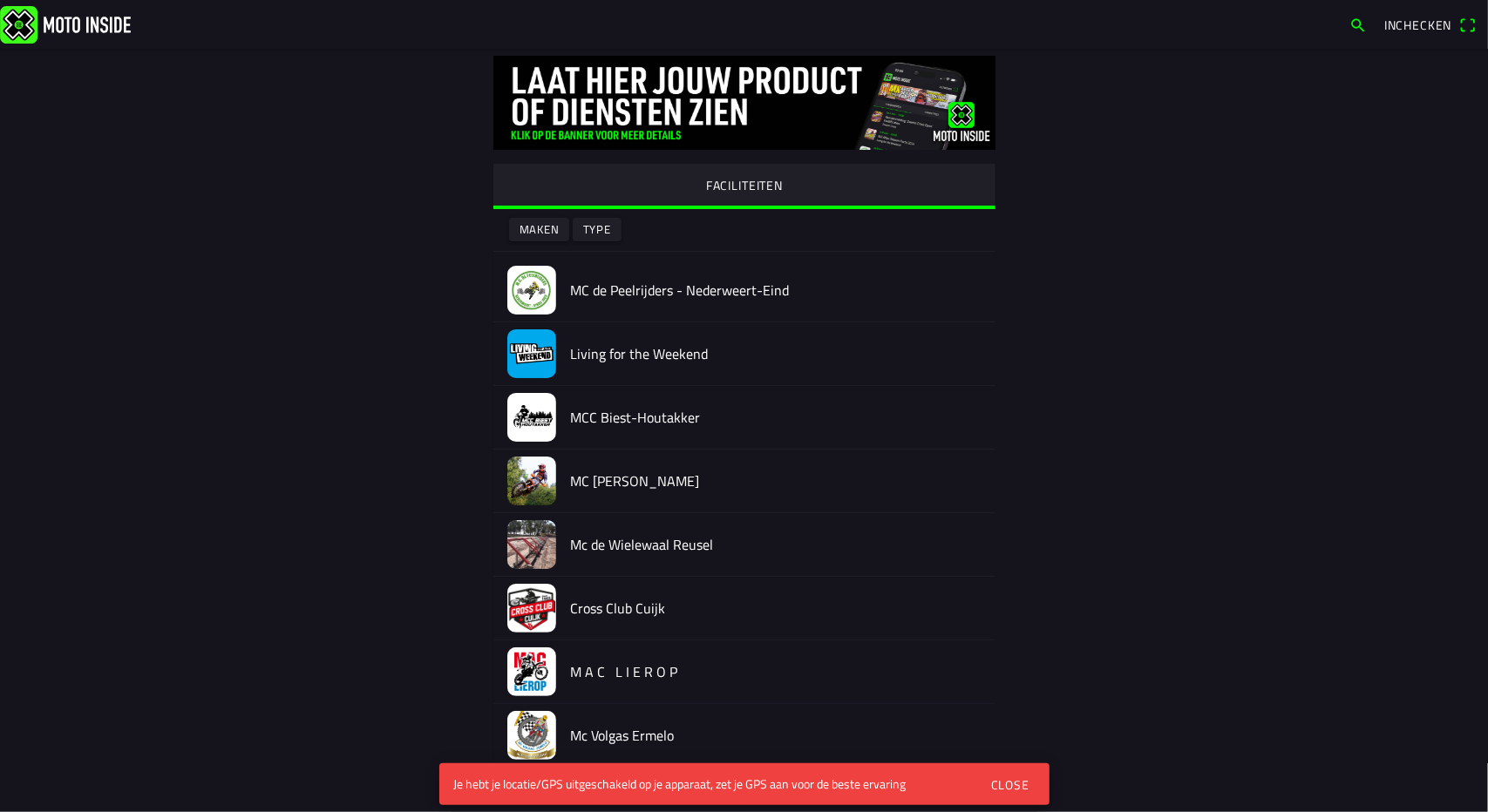
click at [1016, 786] on div "Close" at bounding box center [1009, 784] width 39 height 18
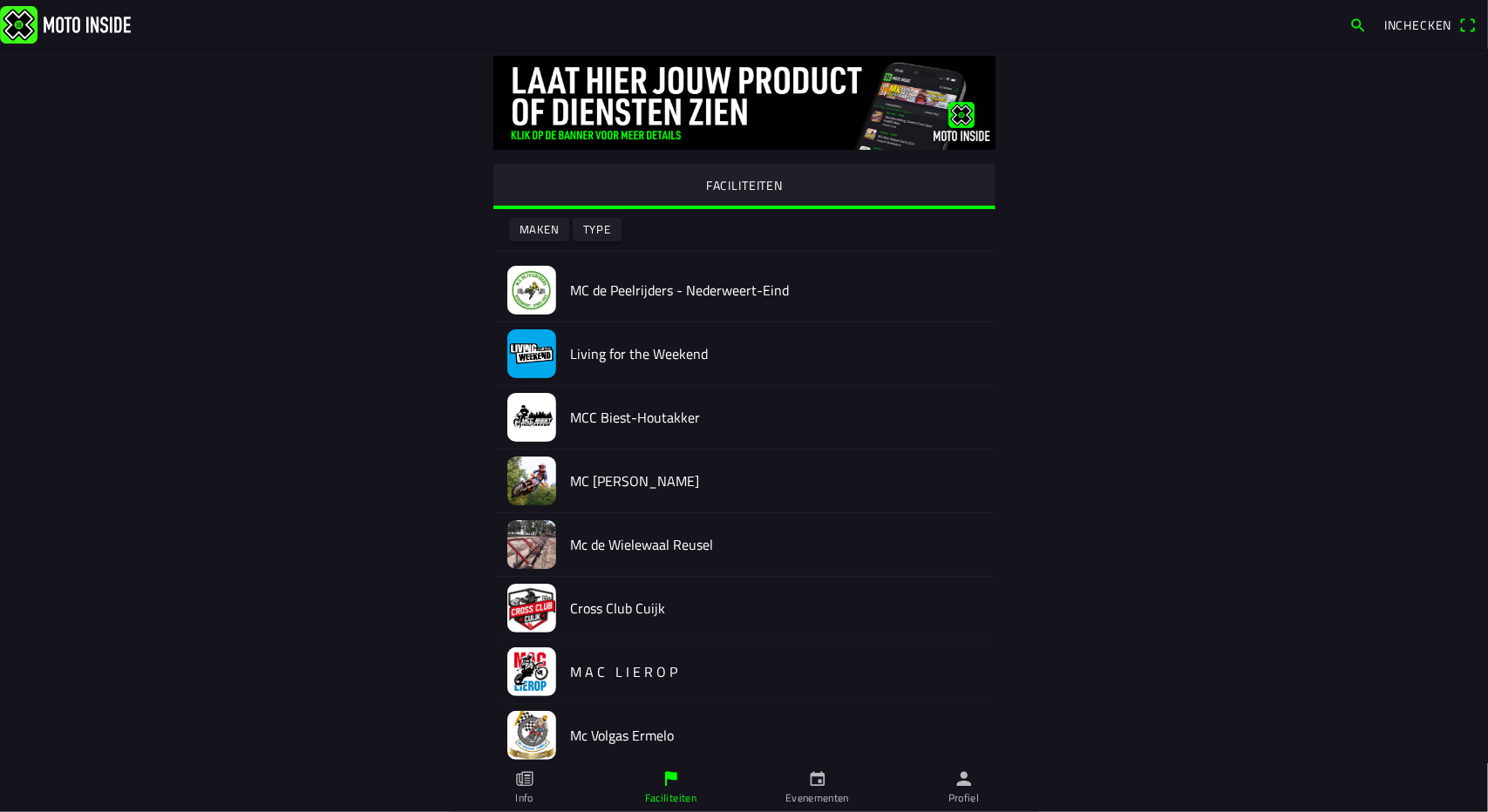
click at [975, 781] on link "Profiel" at bounding box center [964, 787] width 147 height 49
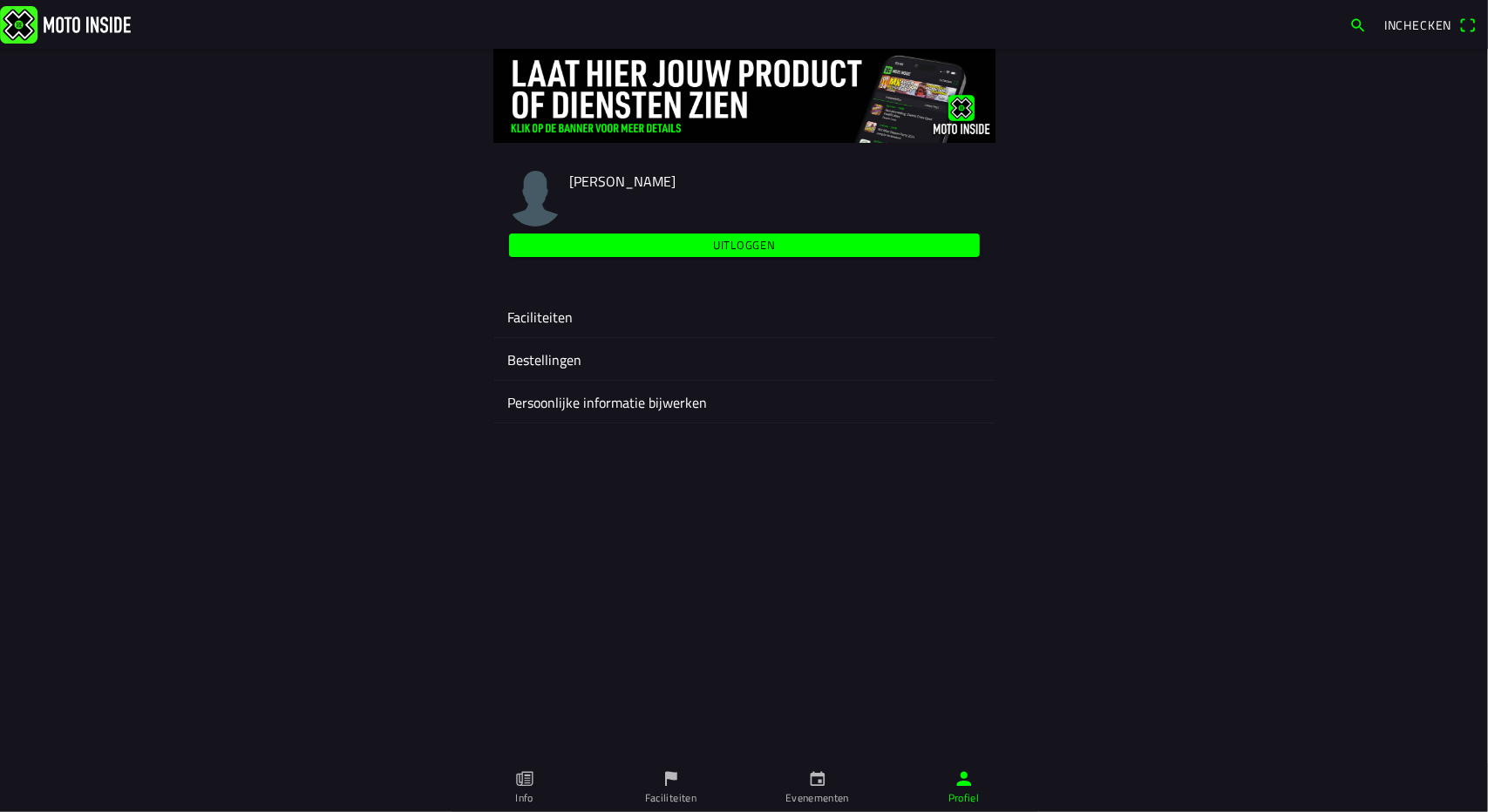
click at [568, 316] on ion-label "Faciliteiten" at bounding box center [744, 317] width 475 height 21
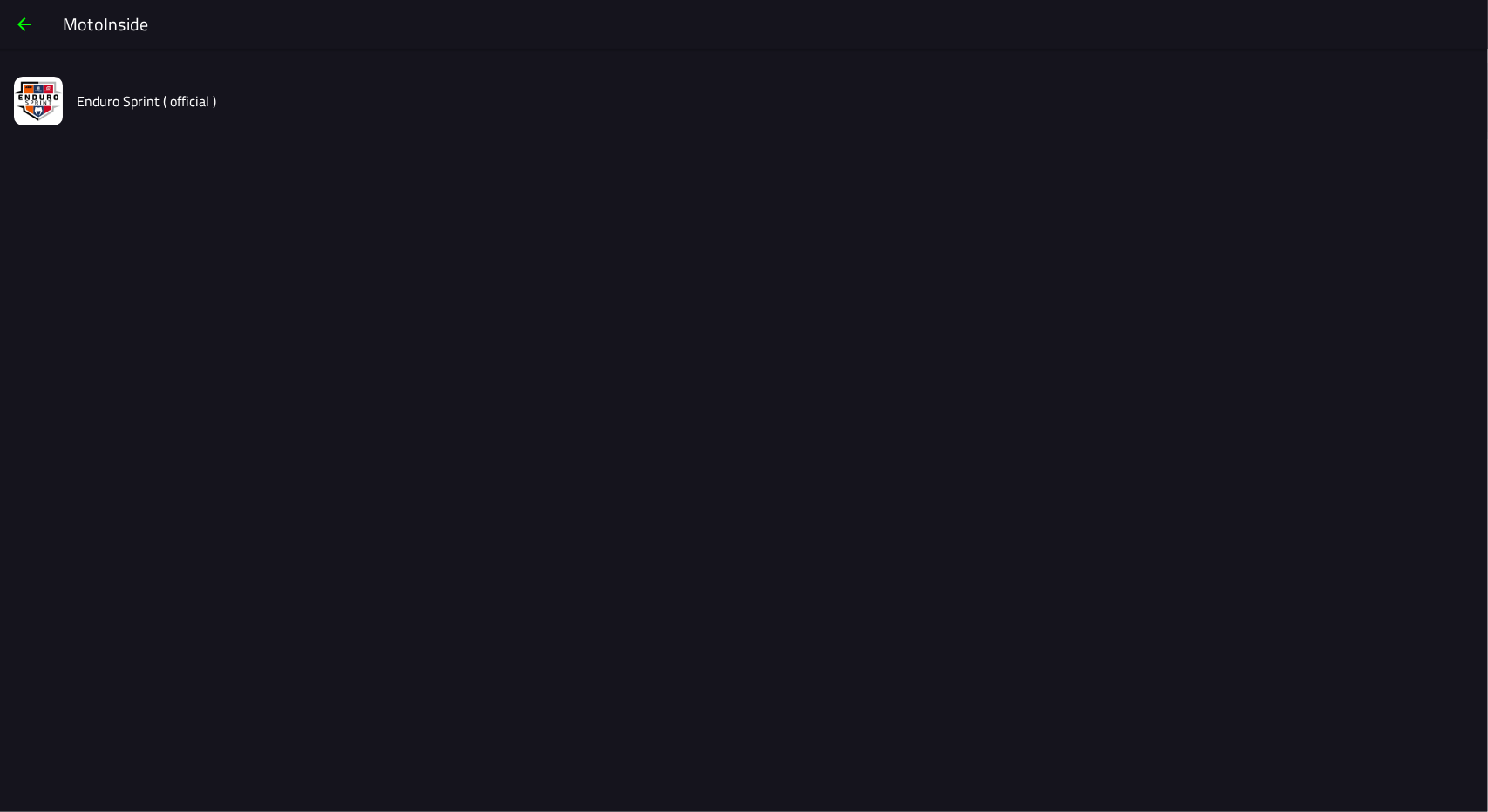
click at [0, 0] on slot "Enduro Sprint ( official )" at bounding box center [0, 0] width 0 height 0
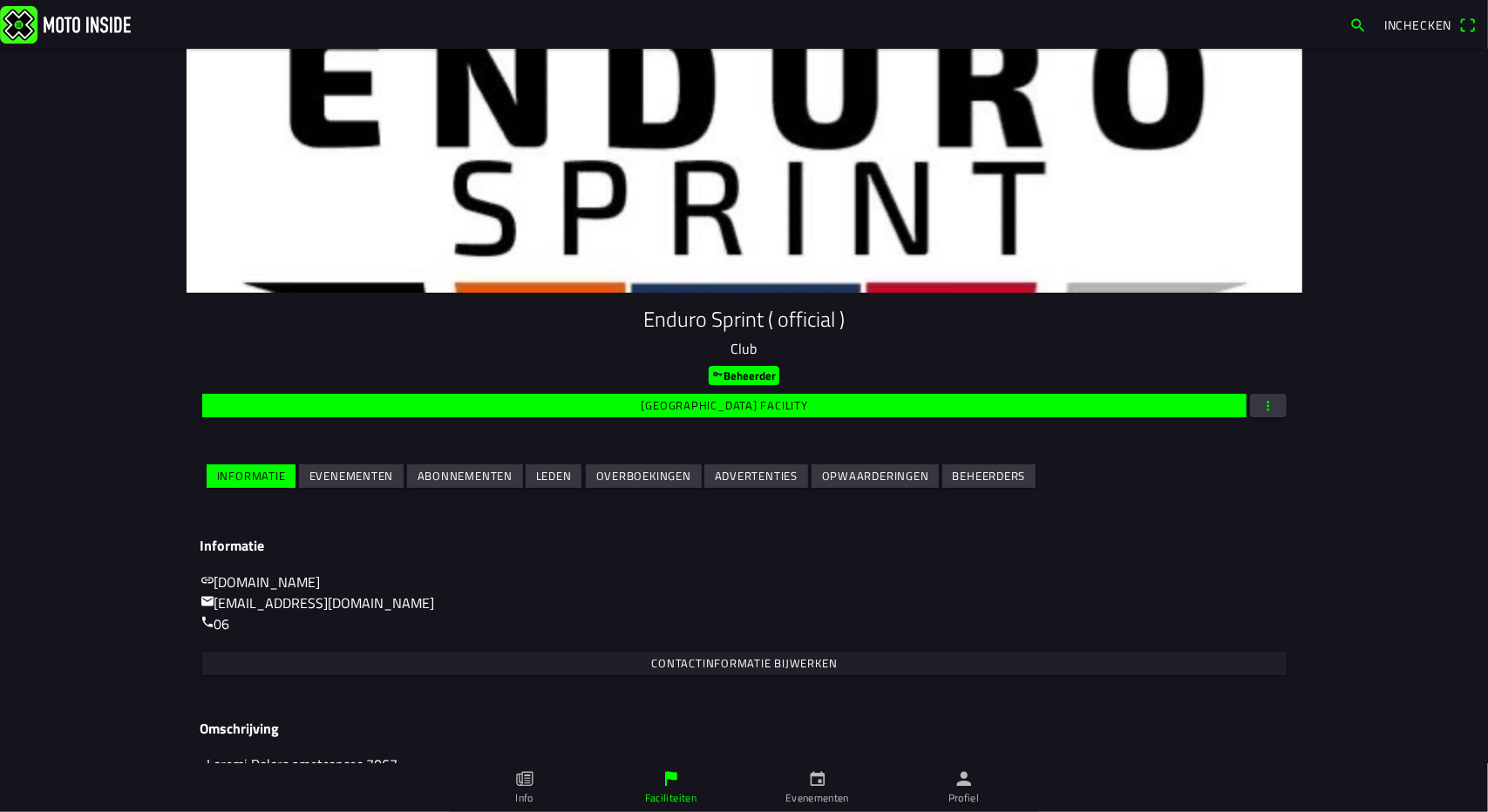
click at [0, 0] on slot "Evenementen" at bounding box center [0, 0] width 0 height 0
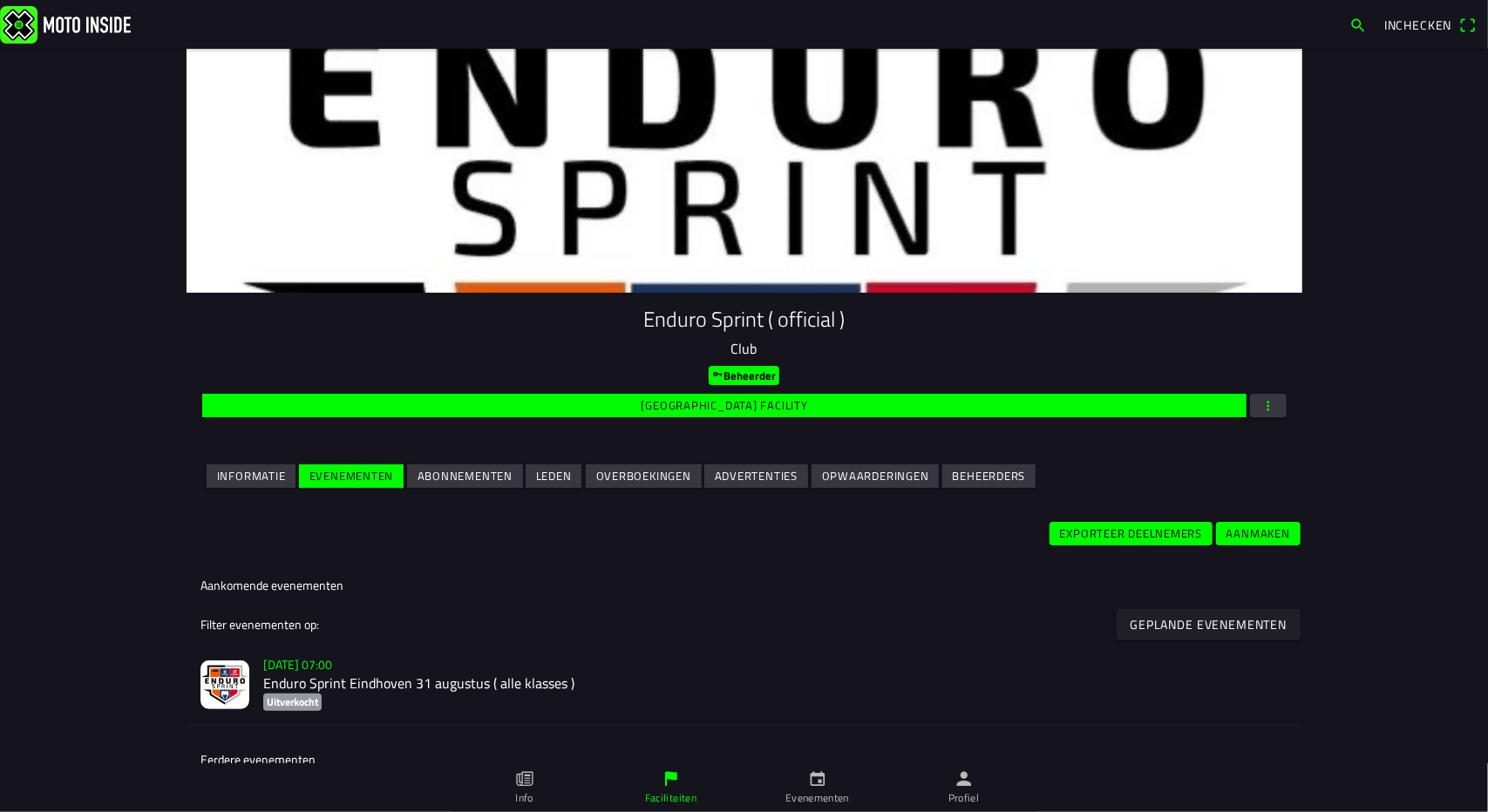
click at [0, 0] on slot "Exporteer deelnemers" at bounding box center [0, 0] width 0 height 0
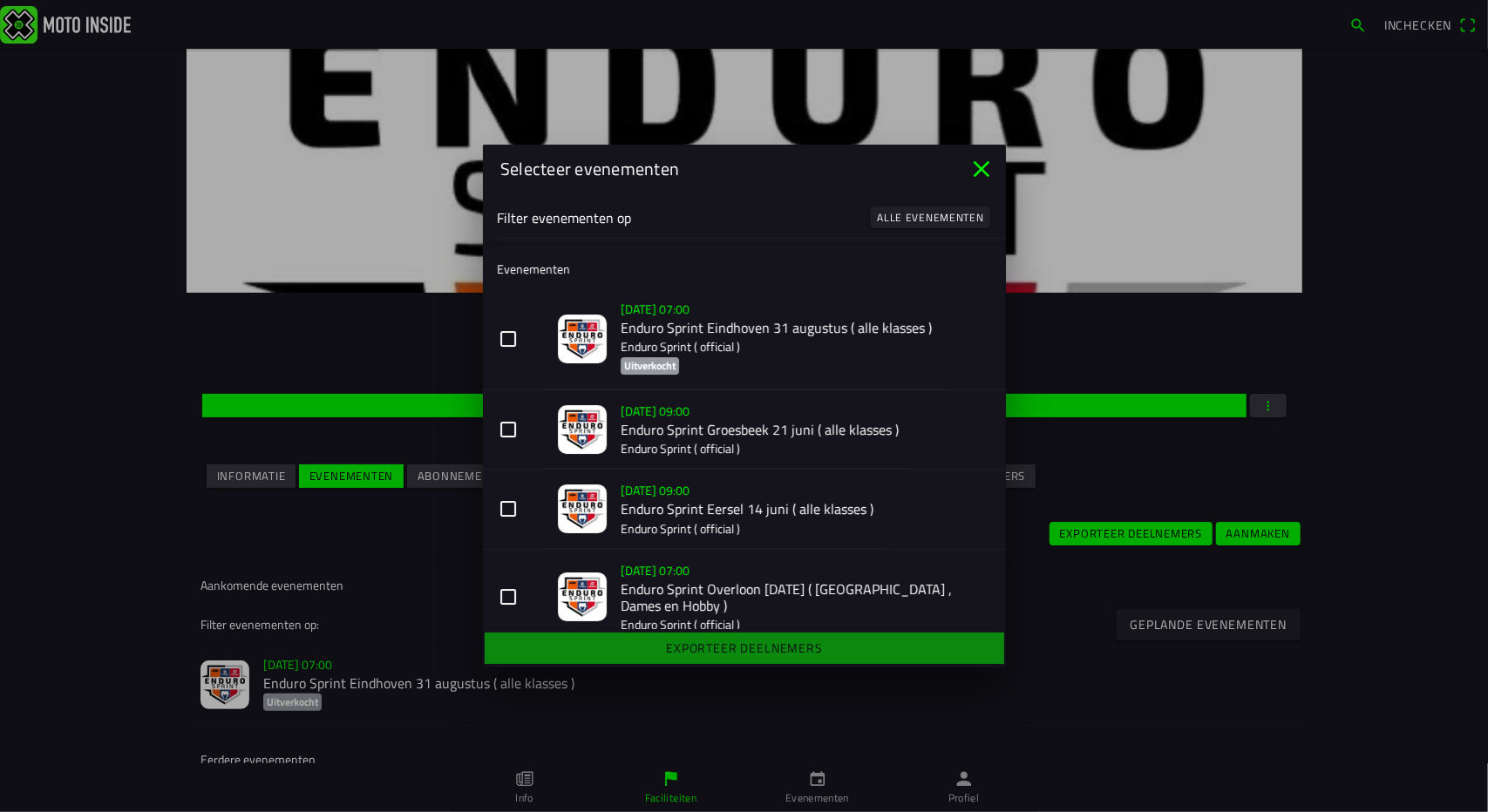
click at [505, 345] on button "[DATE] 07:00 Enduro Sprint Eindhoven [DATE] ( alle klasses ) Enduro Sprint ( of…" at bounding box center [744, 339] width 523 height 102
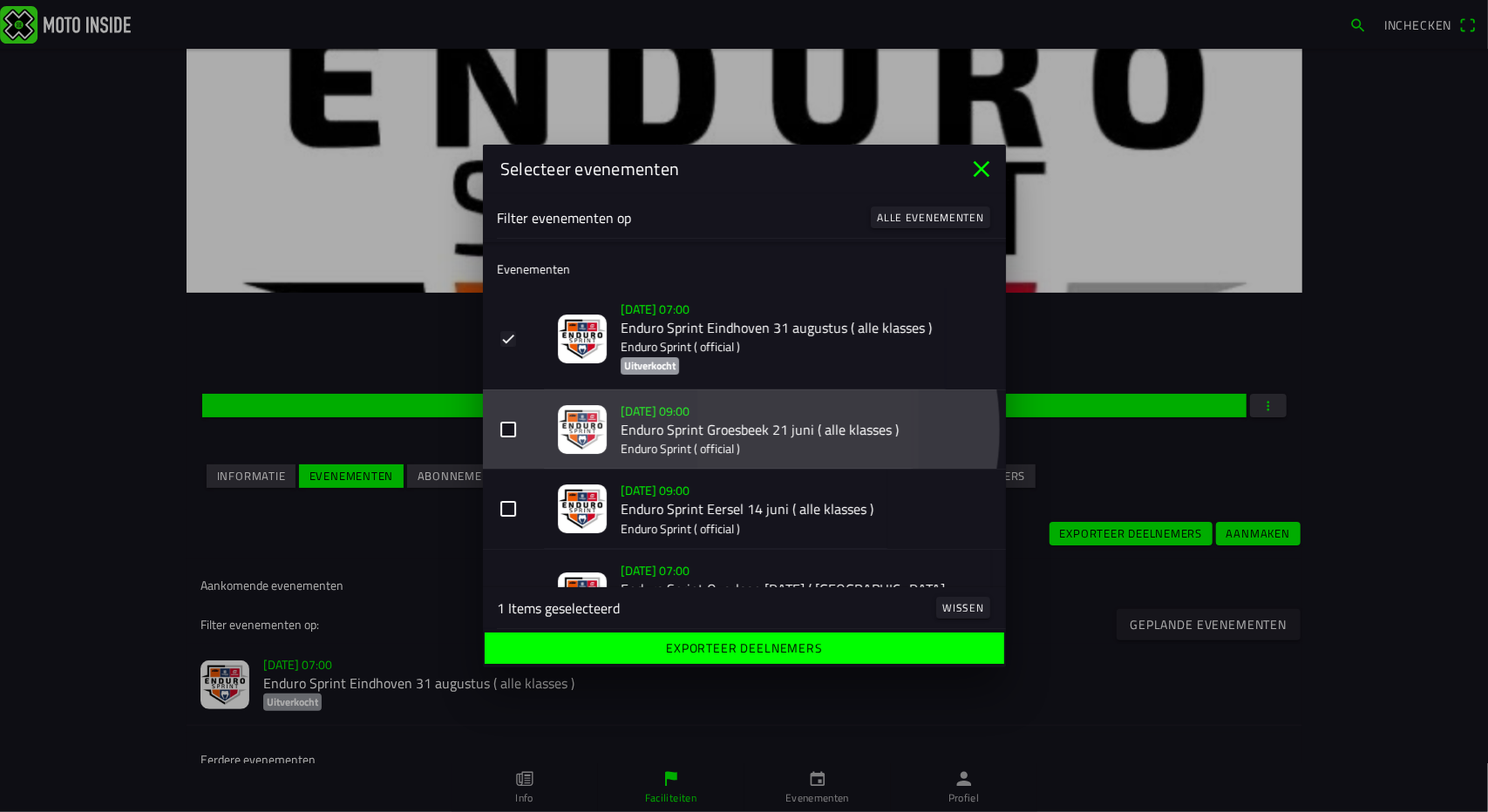
click at [509, 433] on button "[DATE] 09:00 Enduro Sprint Groesbeek [DATE] ( alle klasses ) Enduro Sprint ( of…" at bounding box center [744, 430] width 523 height 79
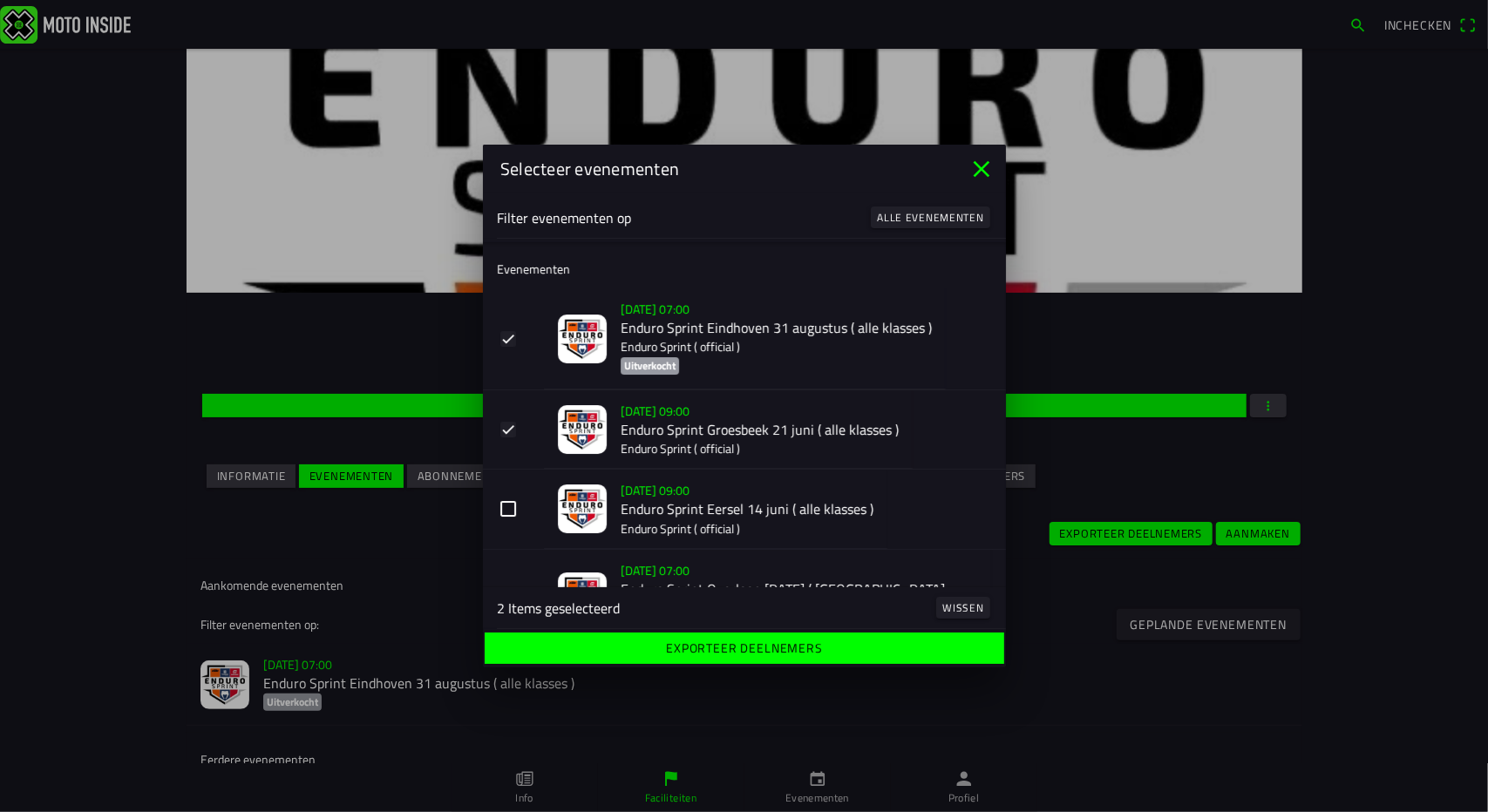
click at [507, 510] on button "[DATE] 09:00 Enduro Sprint Eersel [DATE] ( alle klasses ) Enduro Sprint ( offic…" at bounding box center [744, 509] width 523 height 79
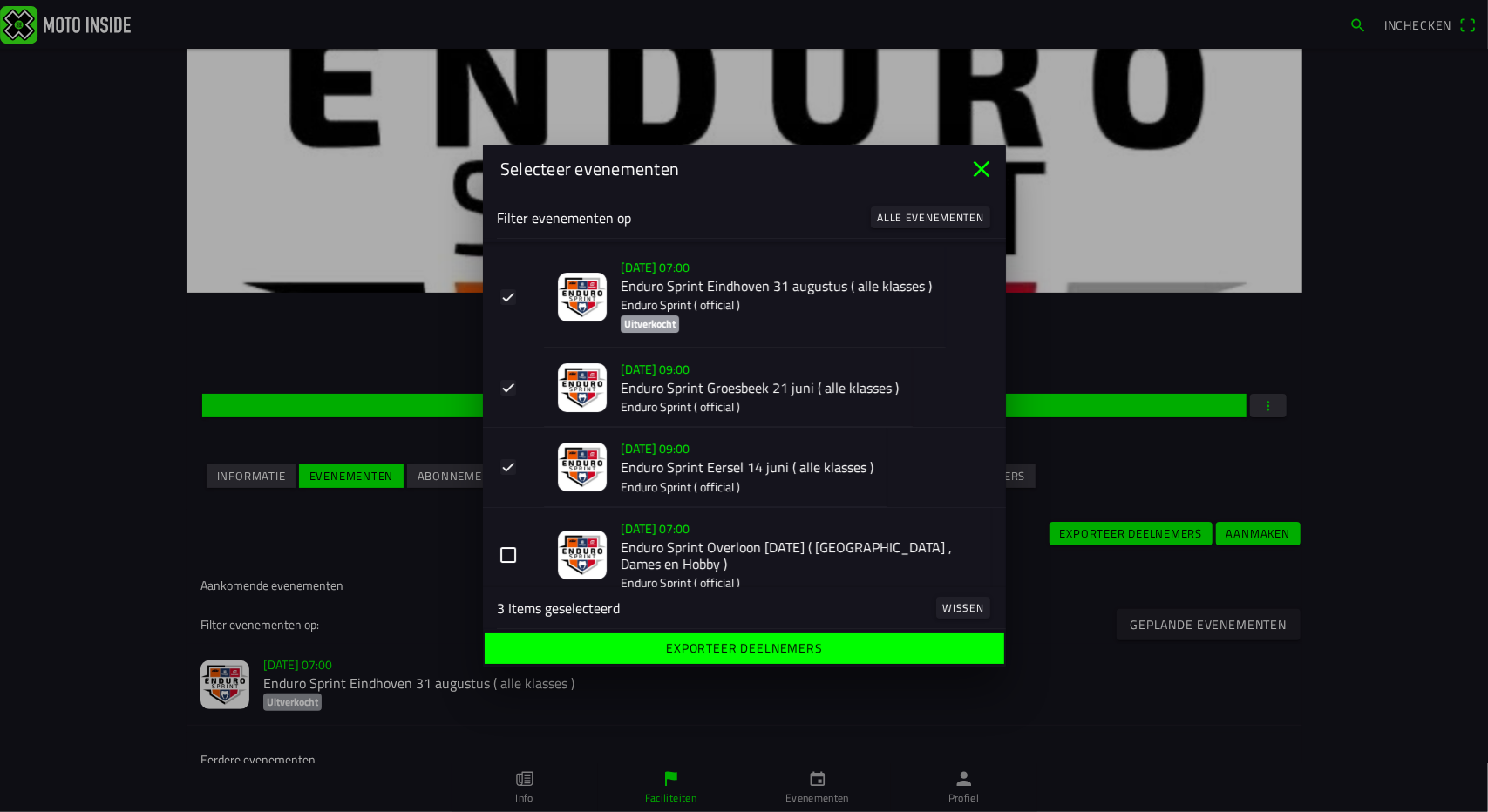
scroll to position [124, 0]
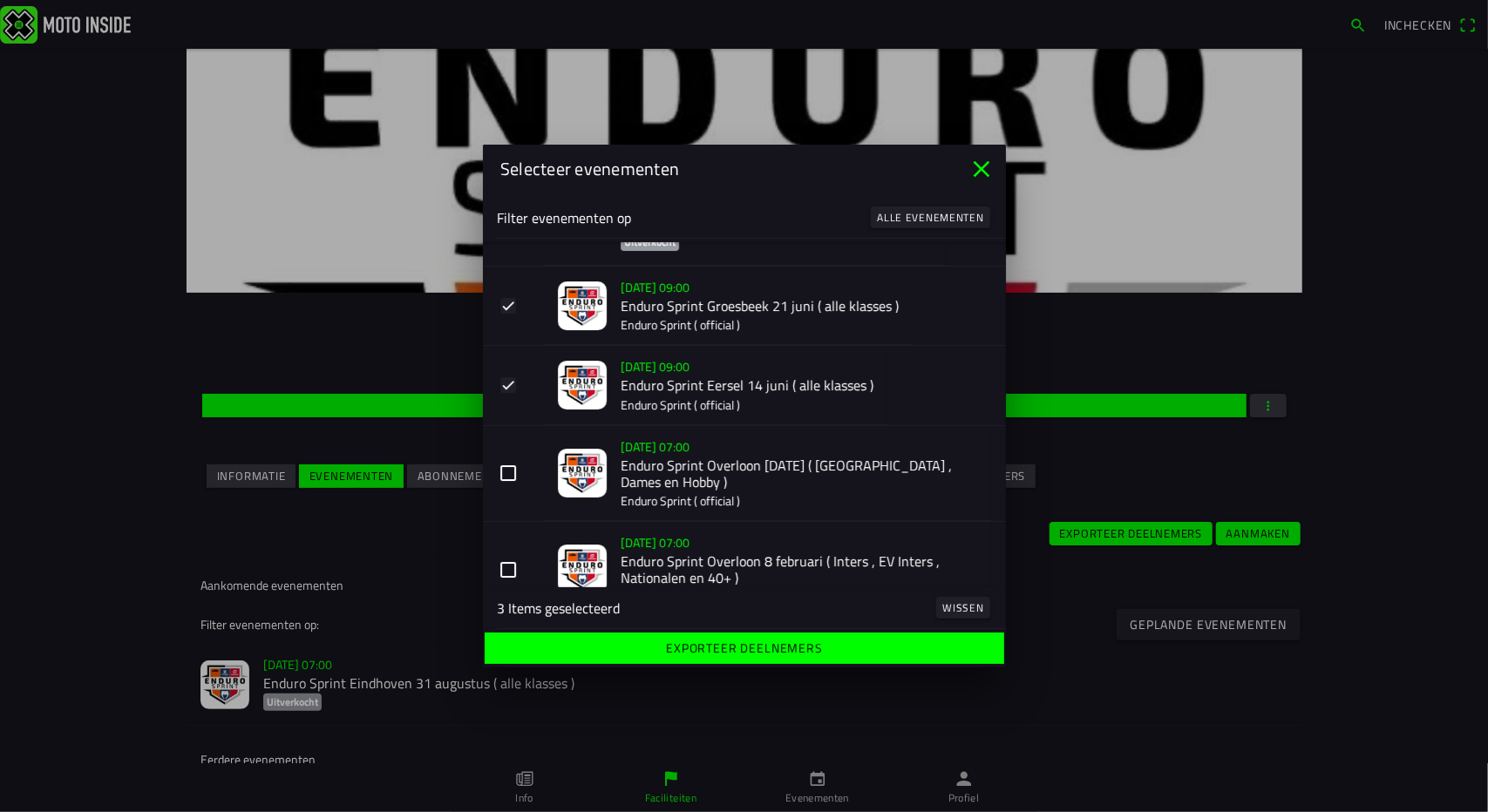
click at [513, 478] on button "[DATE] 07:00 Enduro Sprint Overloon [DATE] ( [GEOGRAPHIC_DATA] , Dames en Hobby…" at bounding box center [744, 473] width 523 height 96
click at [510, 572] on button "[DATE] 07:00 Enduro Sprint Overloon [DATE] ( Inters , EV Inters , Nationalen en…" at bounding box center [744, 569] width 523 height 96
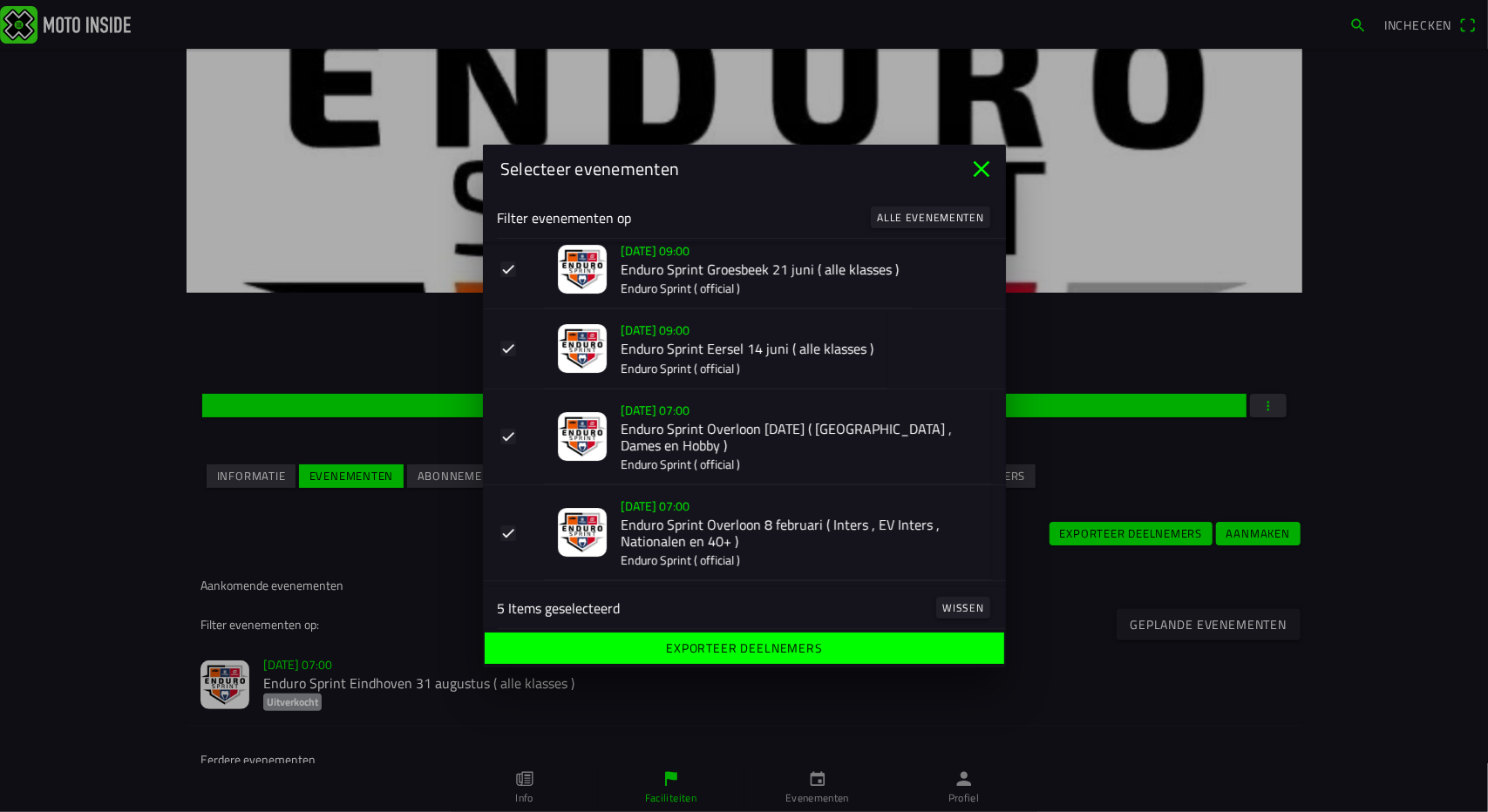
click at [637, 651] on span "Exporteer deelnemers" at bounding box center [743, 649] width 492 height 32
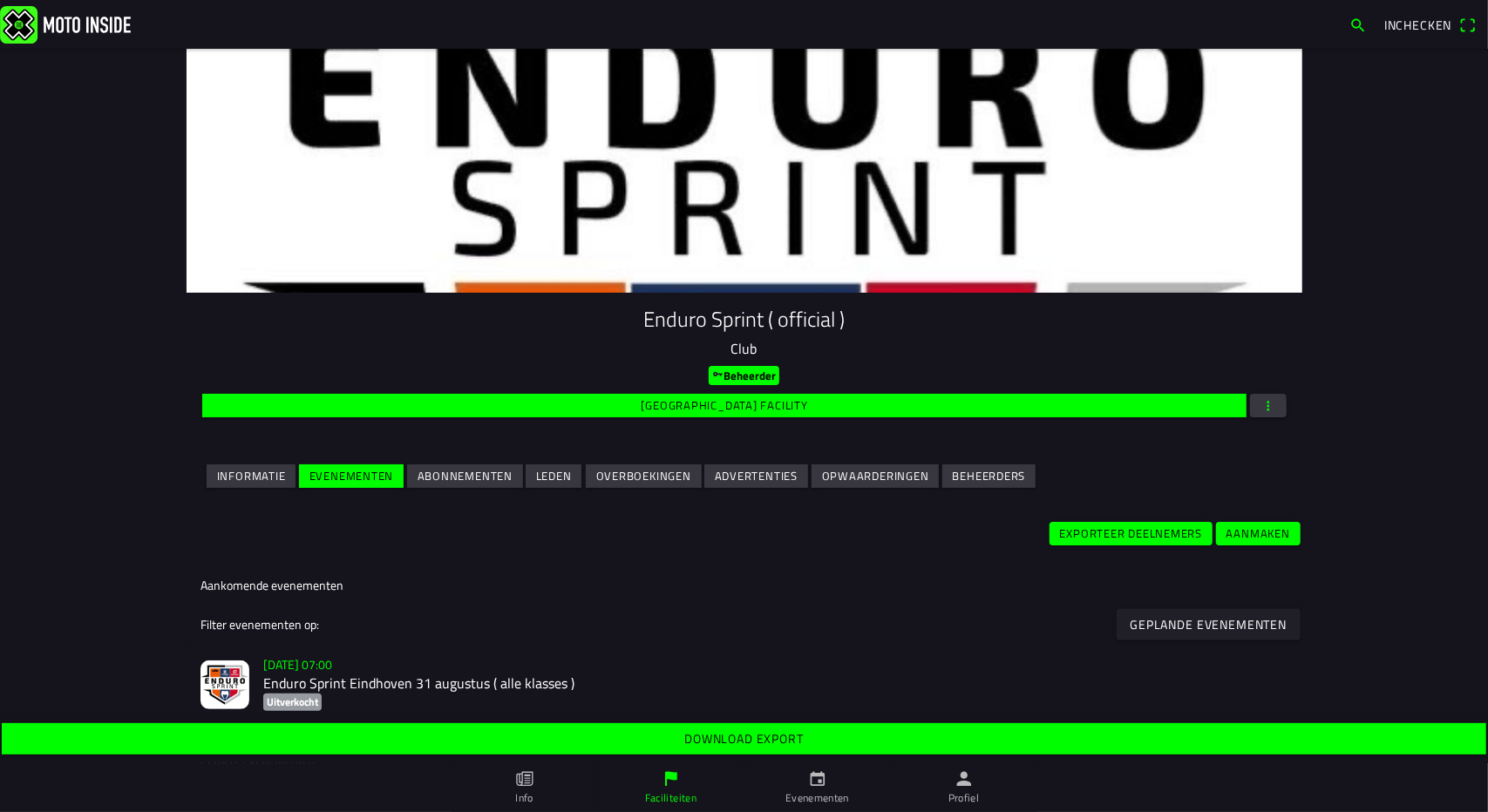
click at [0, 0] on slot "Download export" at bounding box center [0, 0] width 0 height 0
